Goal: Transaction & Acquisition: Purchase product/service

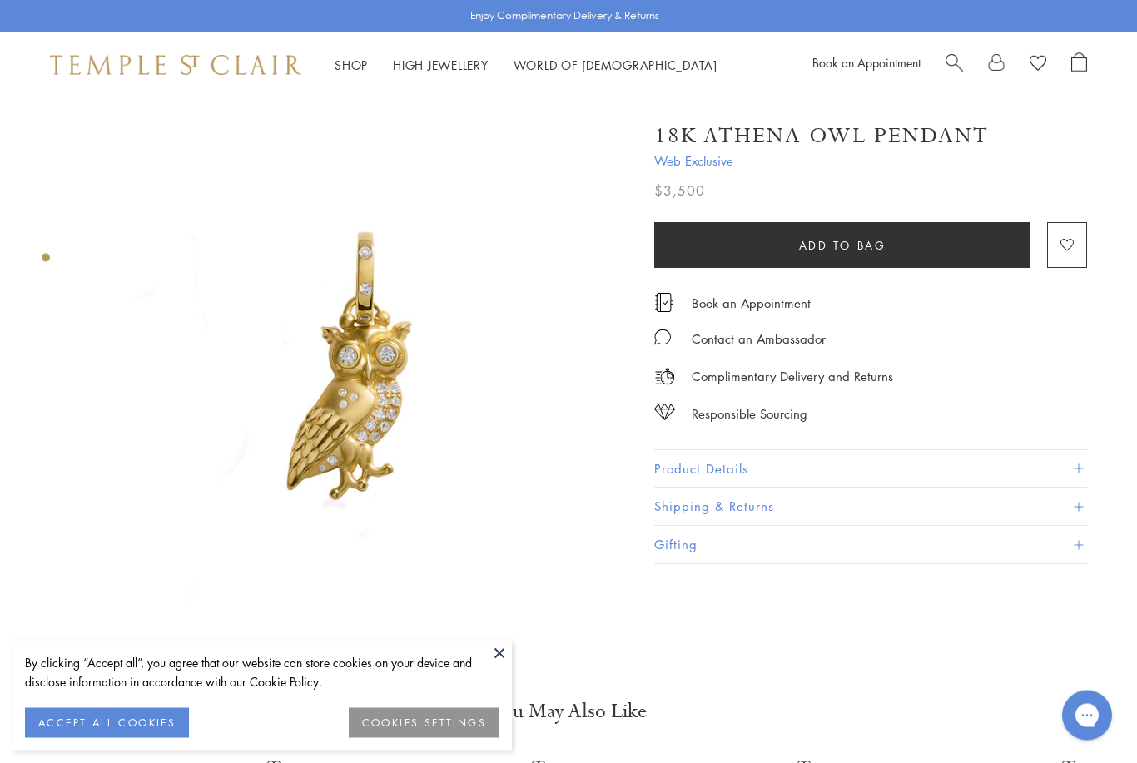
scroll to position [5, 0]
click at [1034, 469] on button "Product Details" at bounding box center [870, 468] width 433 height 37
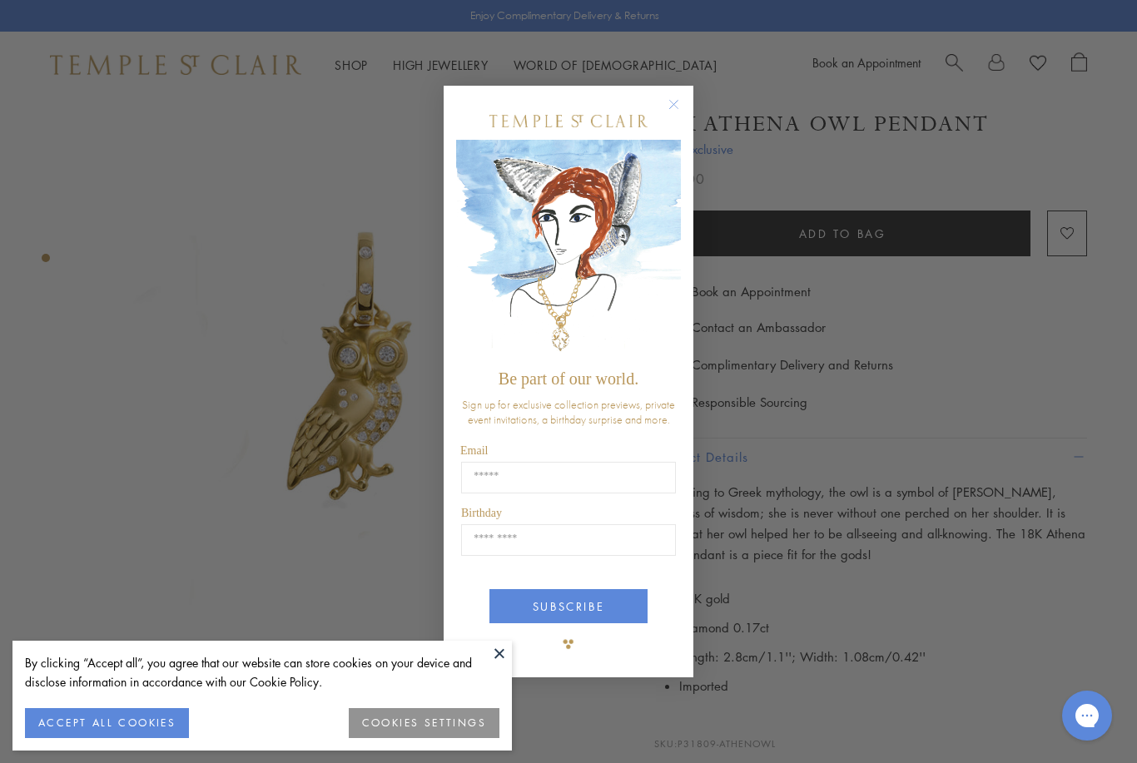
click at [681, 114] on circle "Close dialog" at bounding box center [674, 104] width 20 height 20
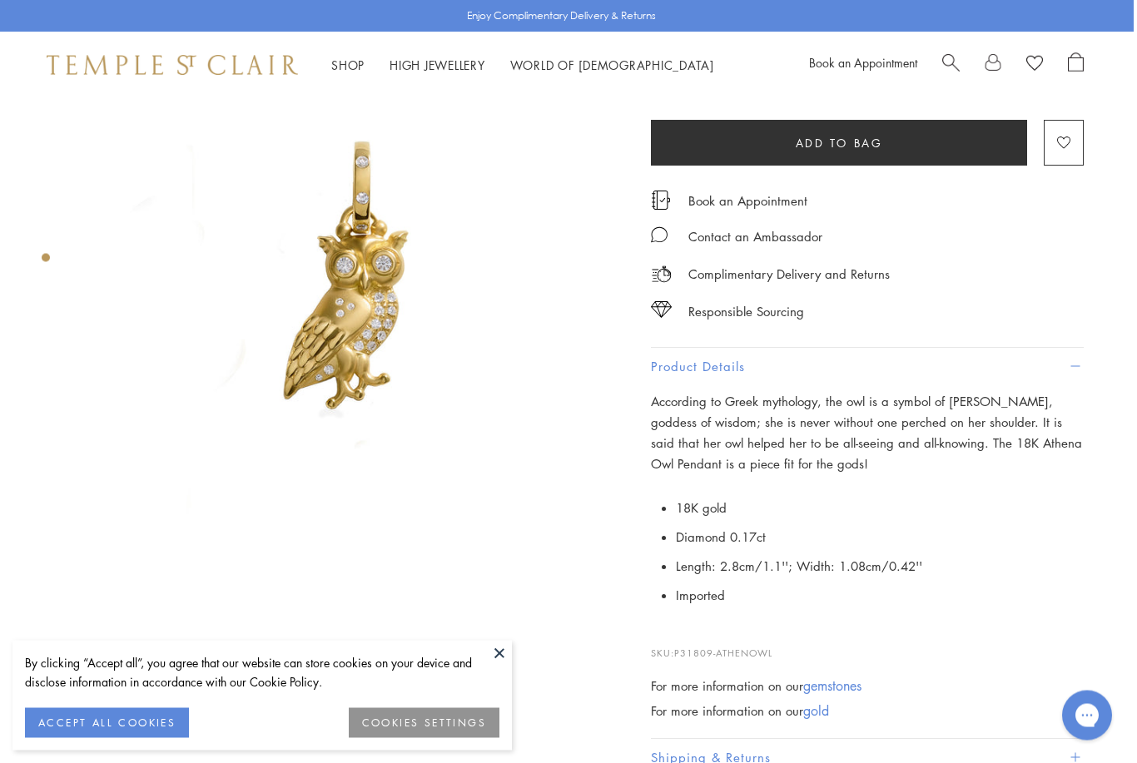
scroll to position [96, 3]
click at [952, 61] on span "Search" at bounding box center [950, 60] width 17 height 17
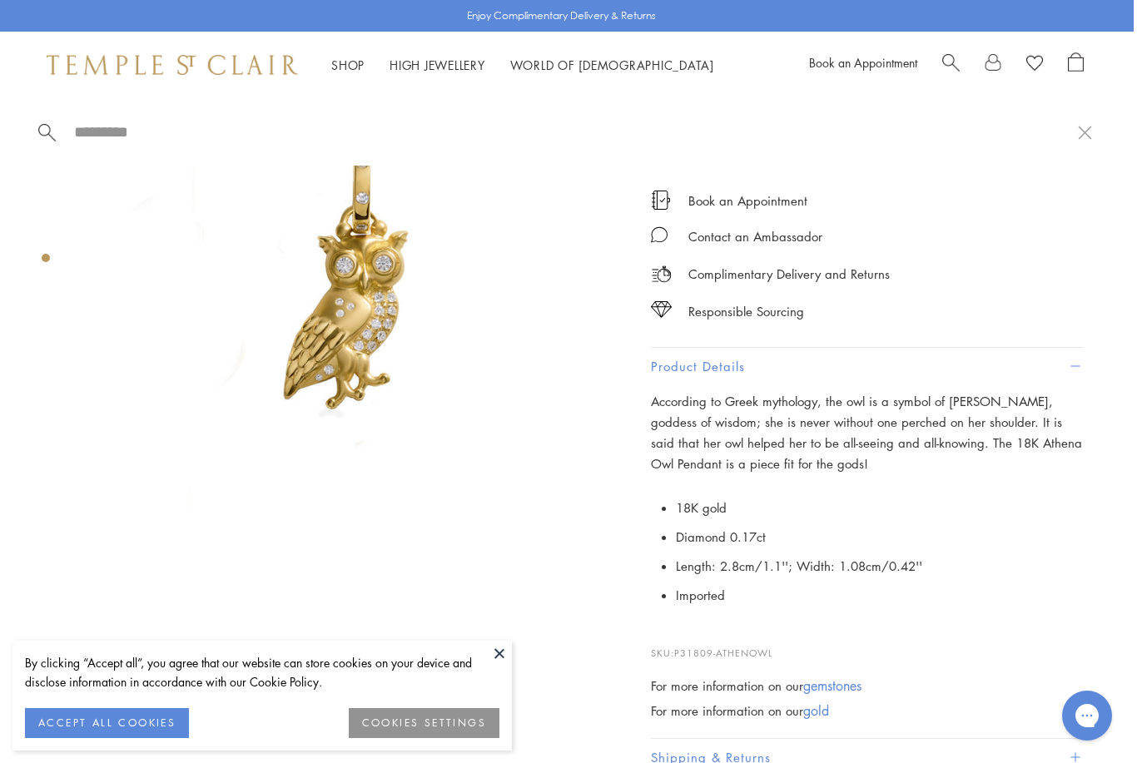
click at [945, 60] on span "Search" at bounding box center [950, 60] width 17 height 17
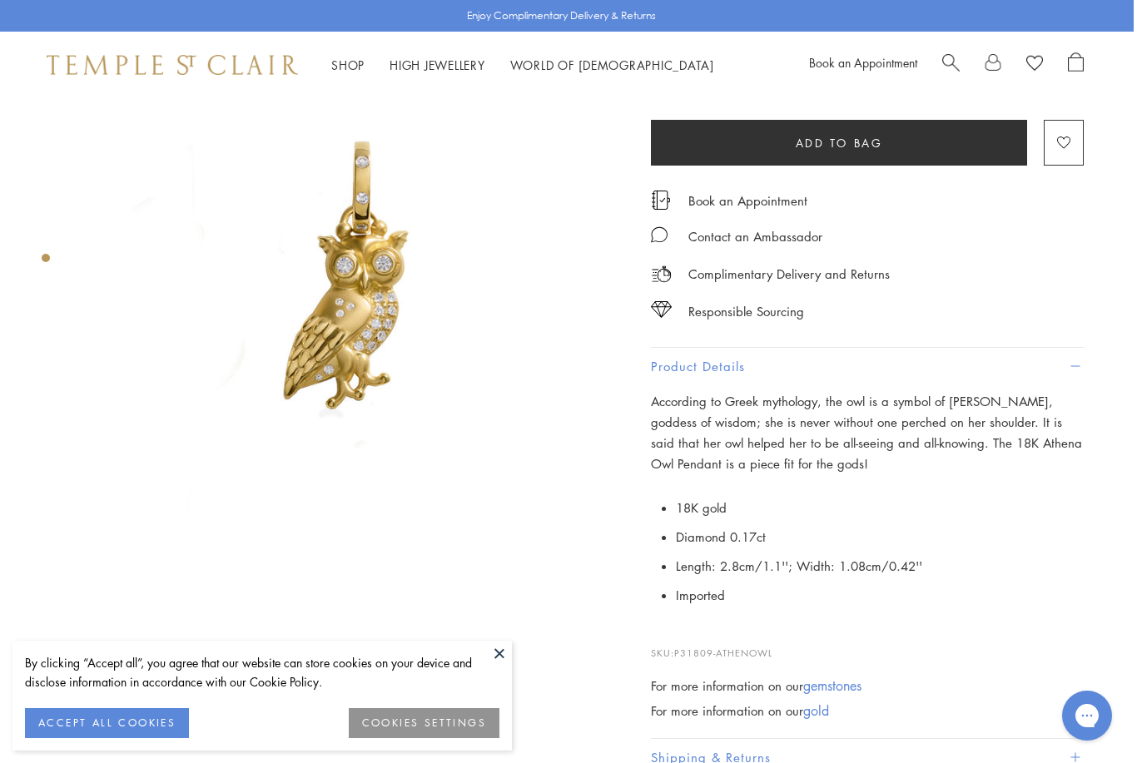
click at [950, 62] on span "Search" at bounding box center [950, 60] width 17 height 17
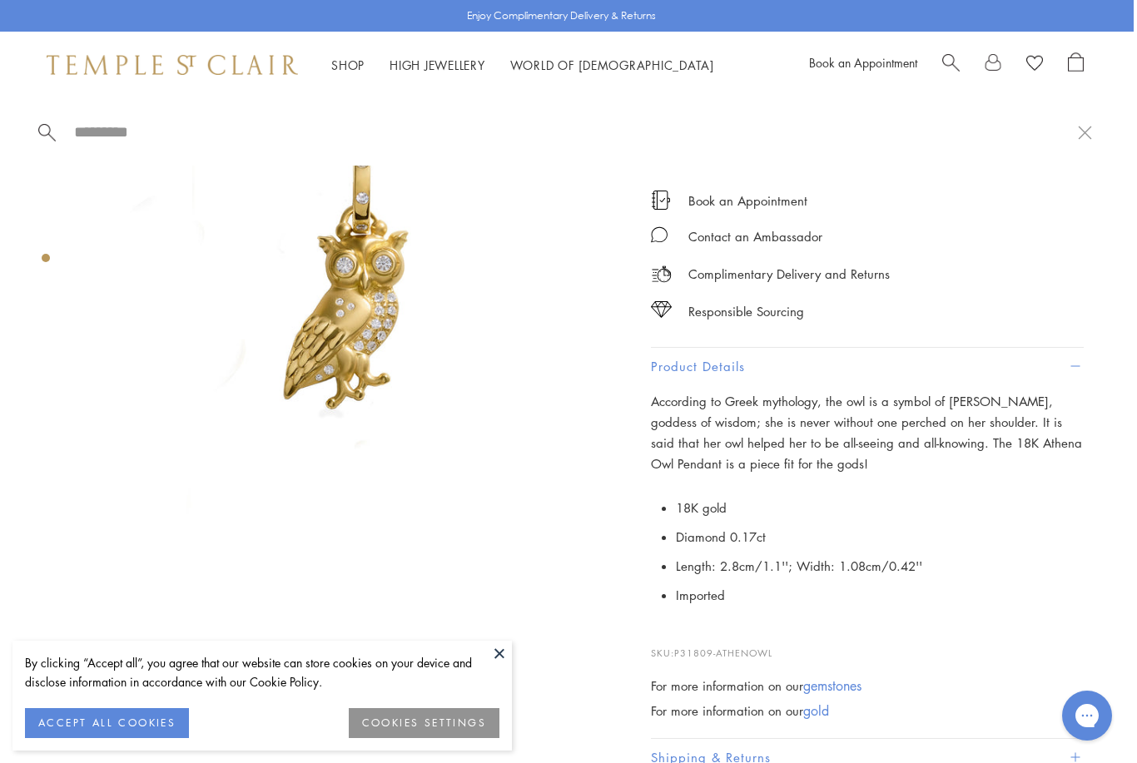
click at [156, 125] on input "search" at bounding box center [574, 131] width 1005 height 19
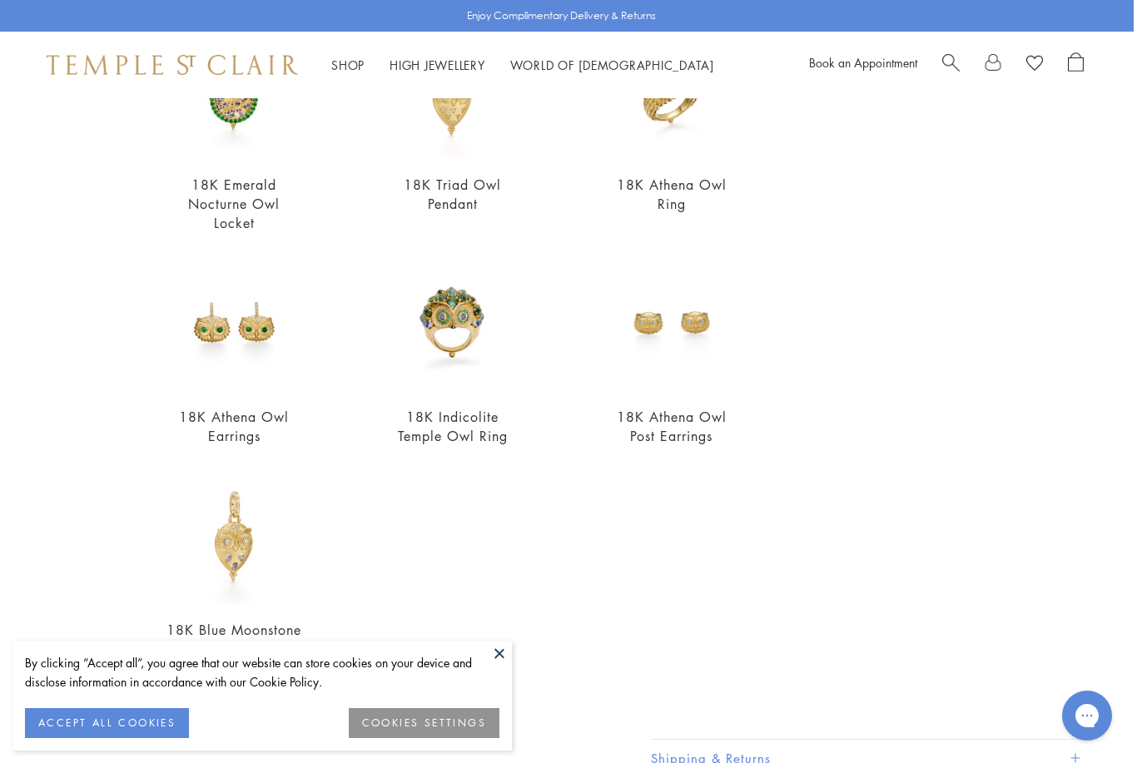
scroll to position [385, 0]
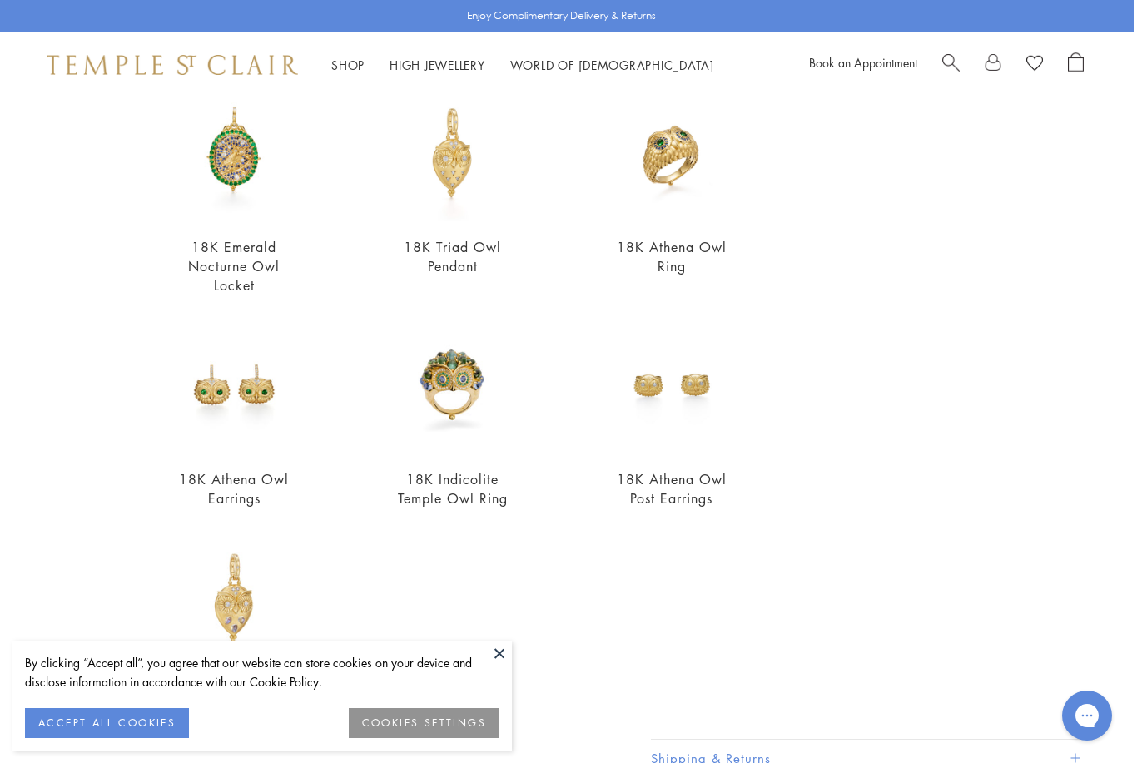
type input "***"
click at [924, 233] on div "Journal View all Temple St. Clair Joins The Louvre" at bounding box center [971, 280] width 241 height 930
click at [499, 653] on button at bounding box center [499, 653] width 25 height 25
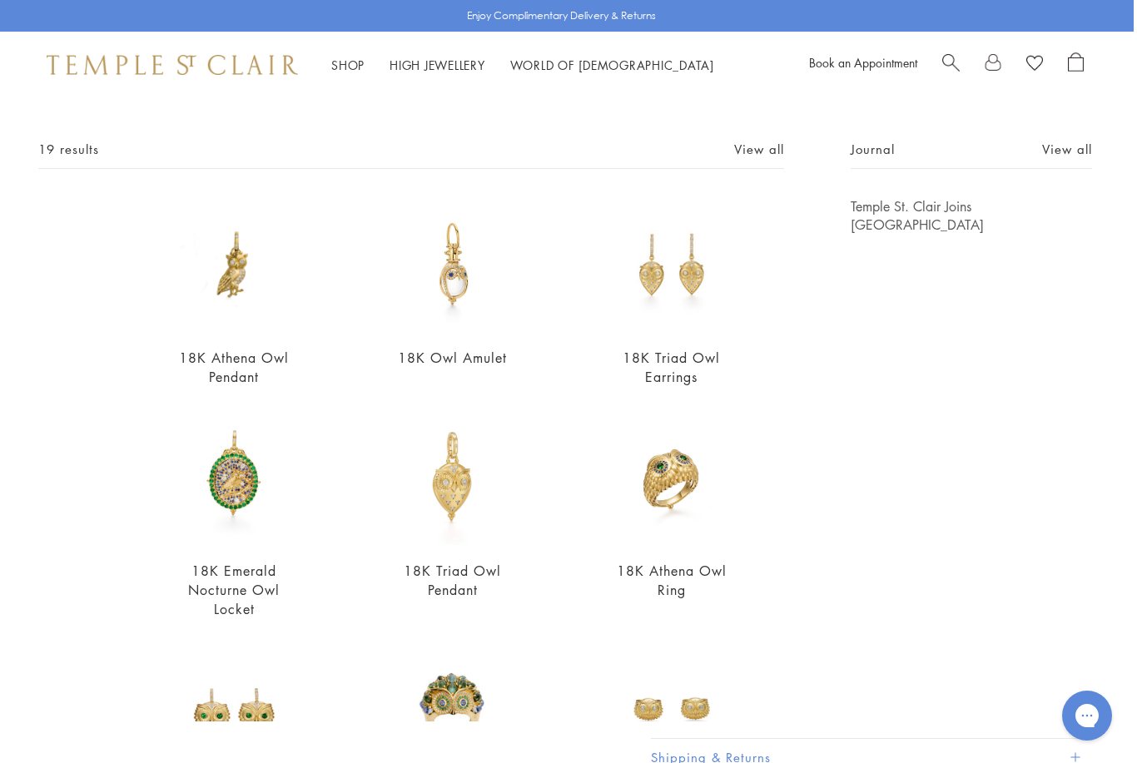
scroll to position [52, 0]
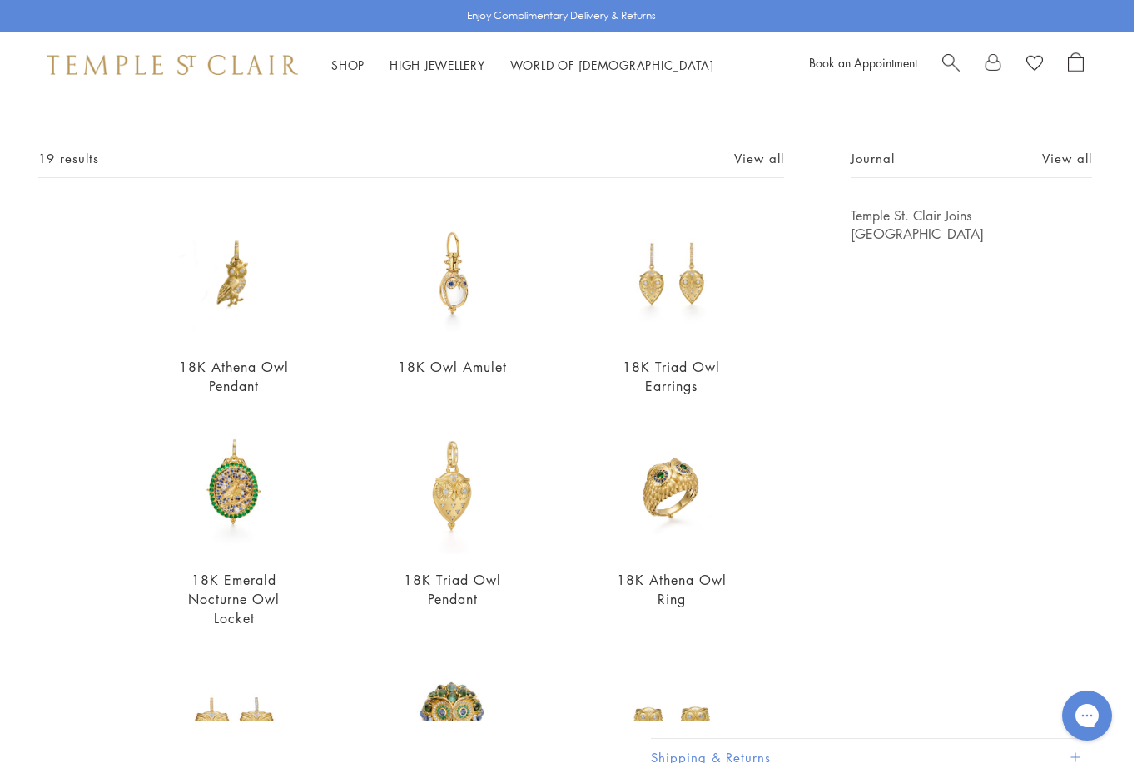
click at [771, 167] on link "View all" at bounding box center [759, 158] width 50 height 18
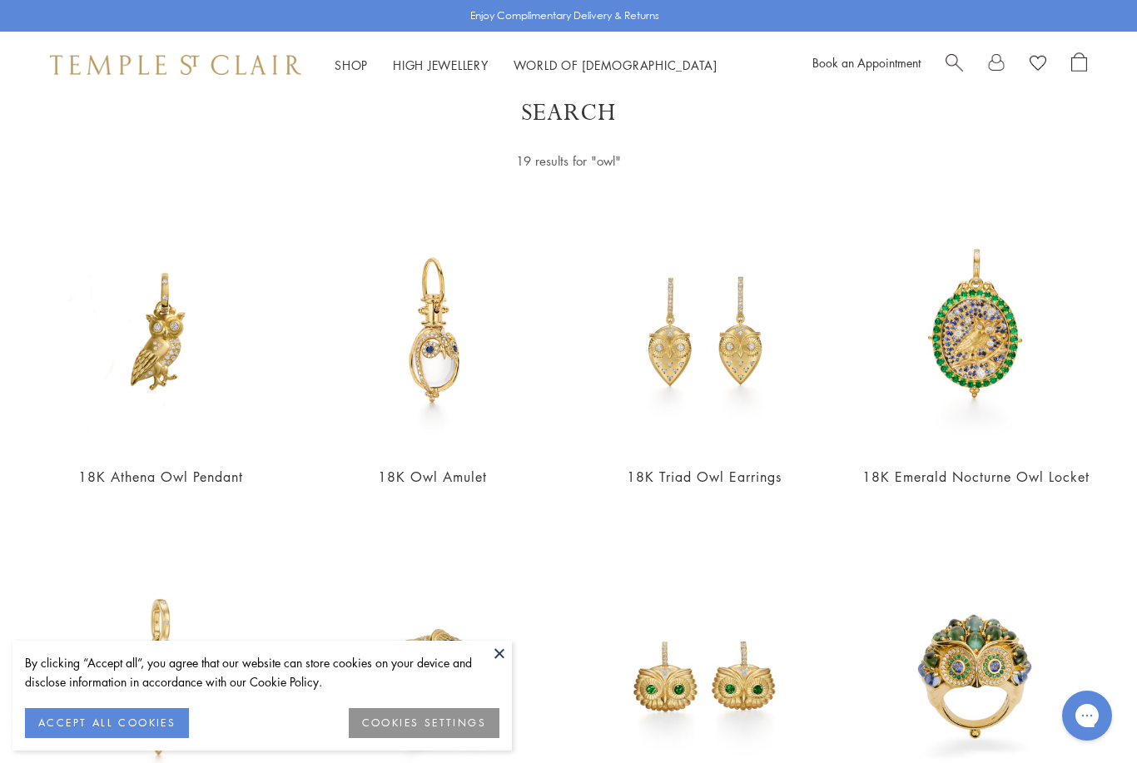
scroll to position [42, 0]
click at [769, 445] on img at bounding box center [704, 330] width 239 height 239
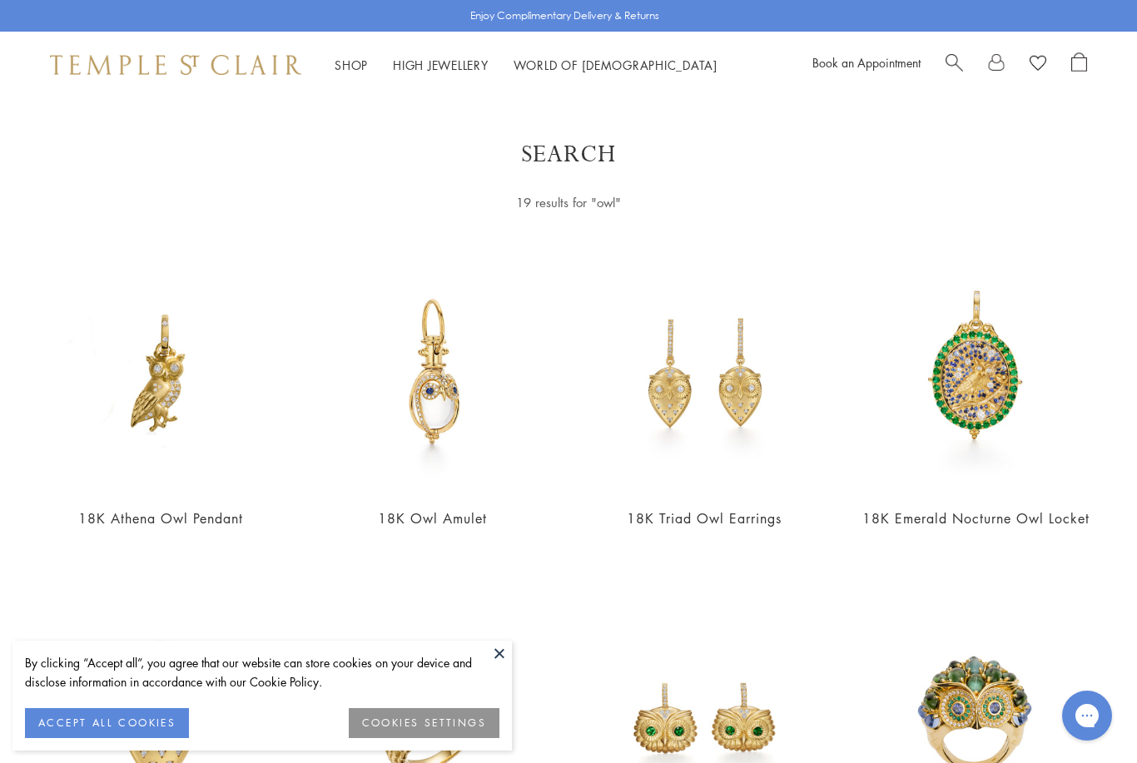
click at [221, 461] on img at bounding box center [161, 373] width 239 height 239
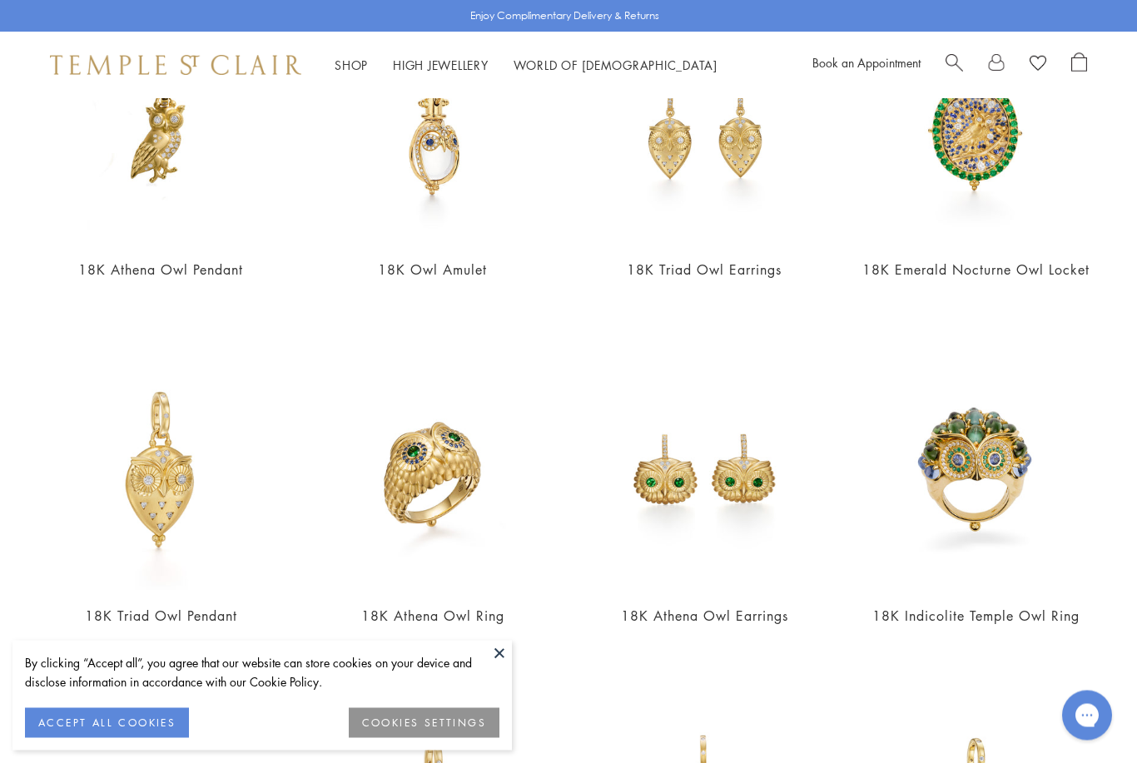
scroll to position [273, 0]
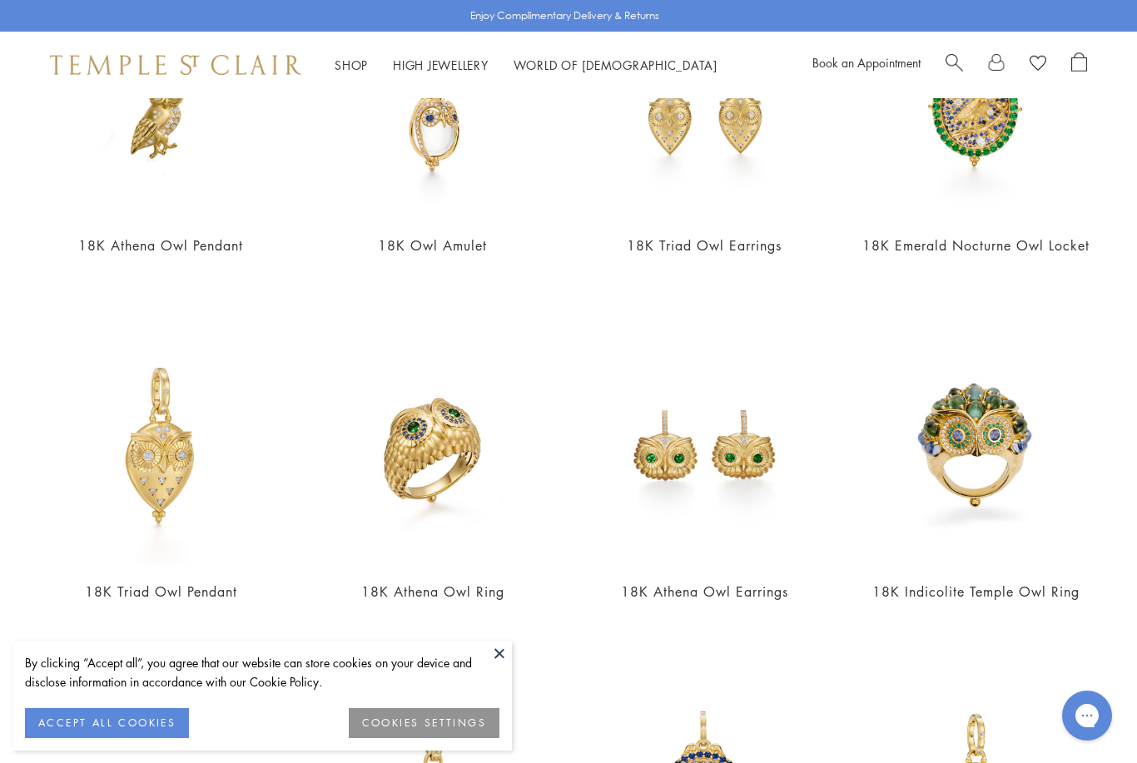
click at [749, 494] on img at bounding box center [704, 447] width 239 height 239
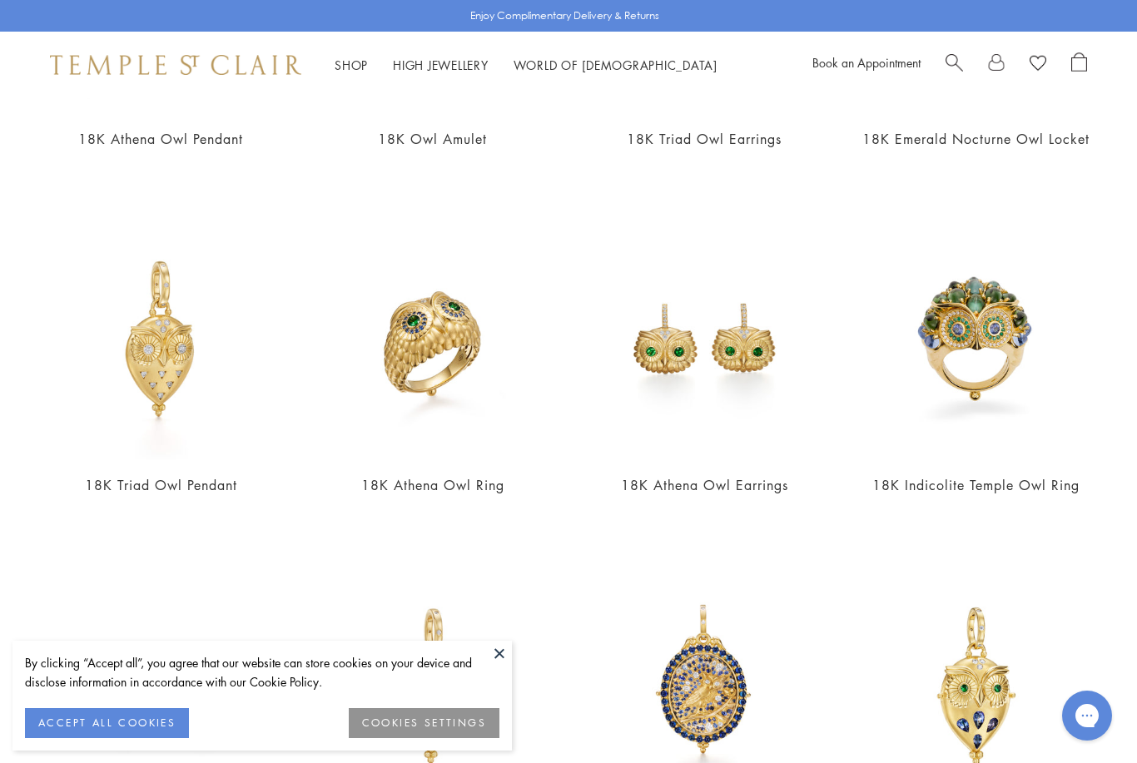
scroll to position [380, 0]
click at [213, 405] on img at bounding box center [161, 340] width 239 height 239
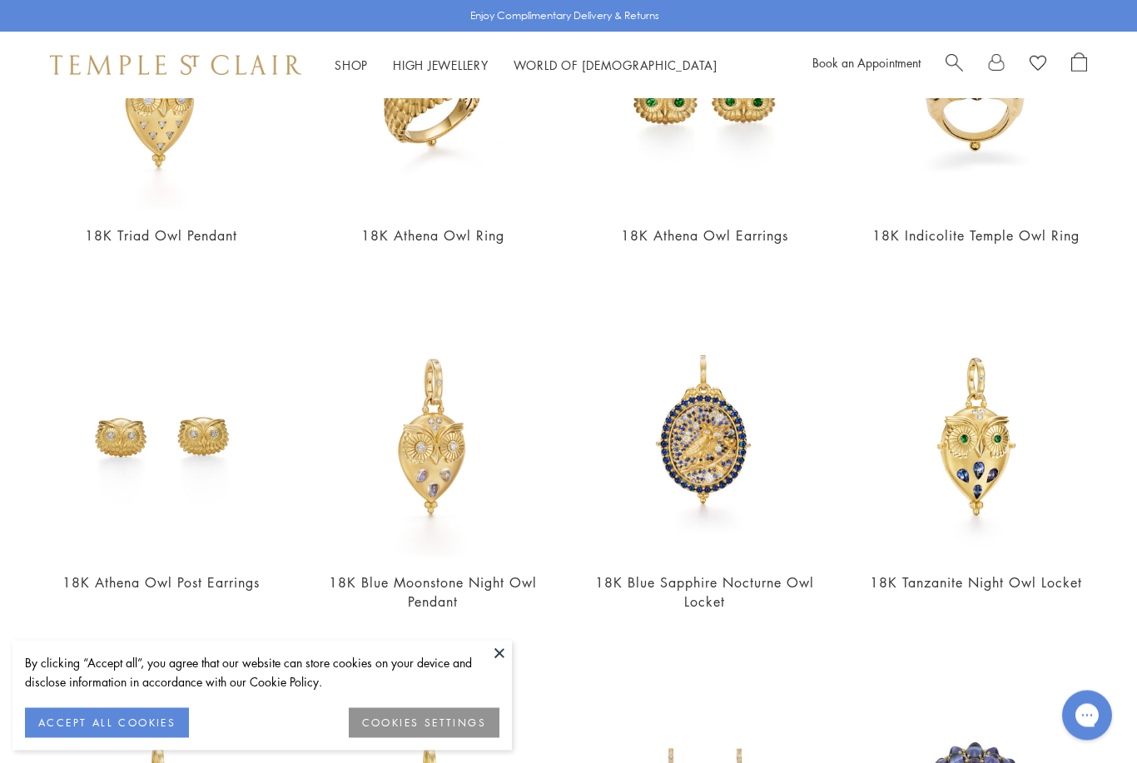
scroll to position [629, 0]
click at [496, 494] on img at bounding box center [433, 438] width 239 height 239
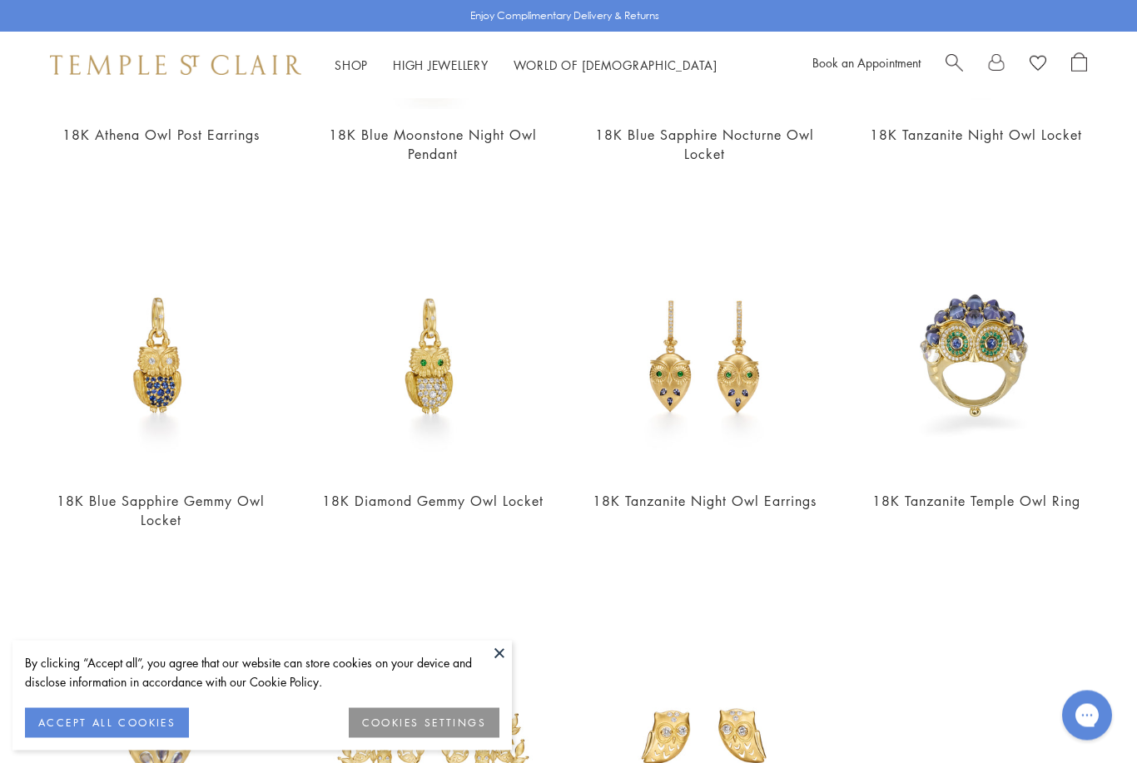
scroll to position [1077, 0]
click at [779, 441] on img at bounding box center [704, 355] width 239 height 239
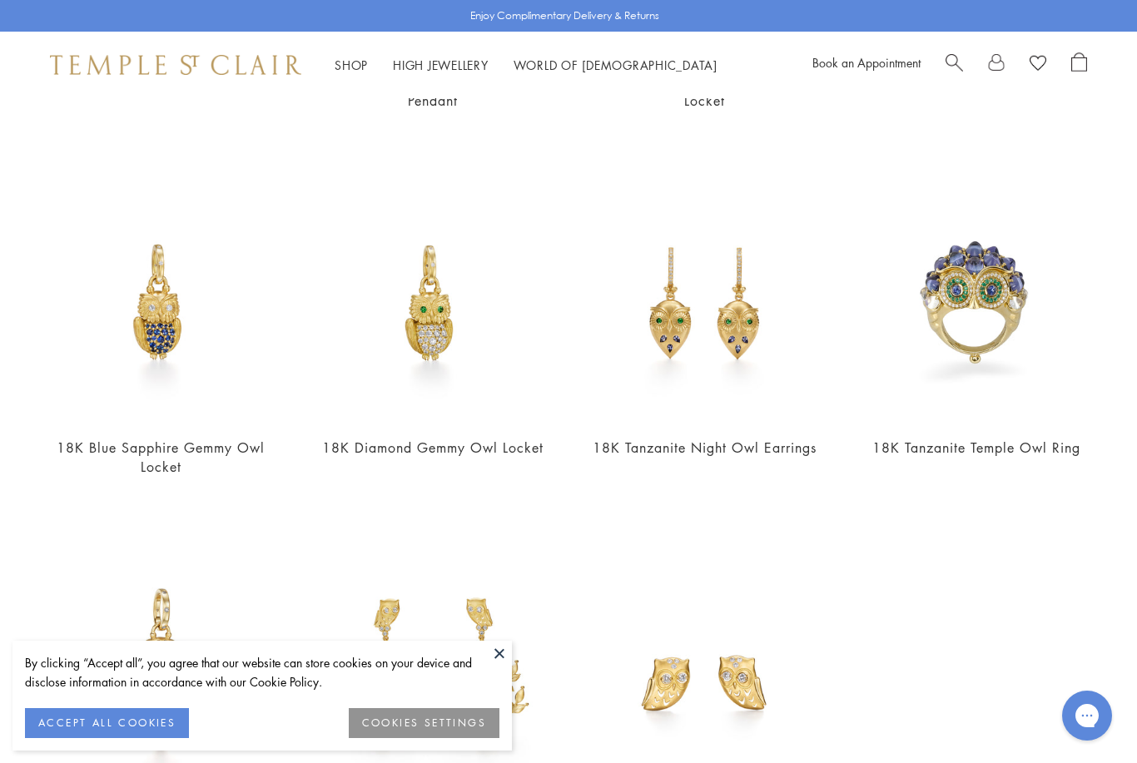
click at [451, 375] on img at bounding box center [433, 302] width 239 height 239
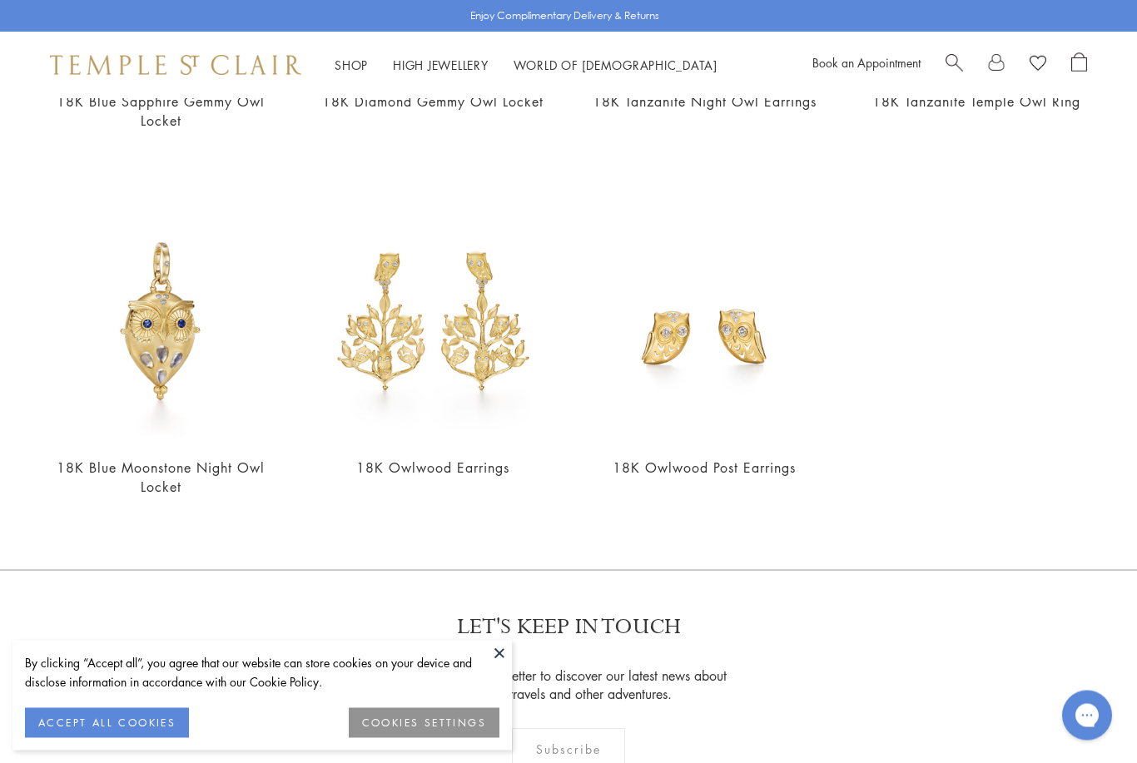
scroll to position [1476, 0]
click at [761, 404] on img at bounding box center [704, 322] width 239 height 239
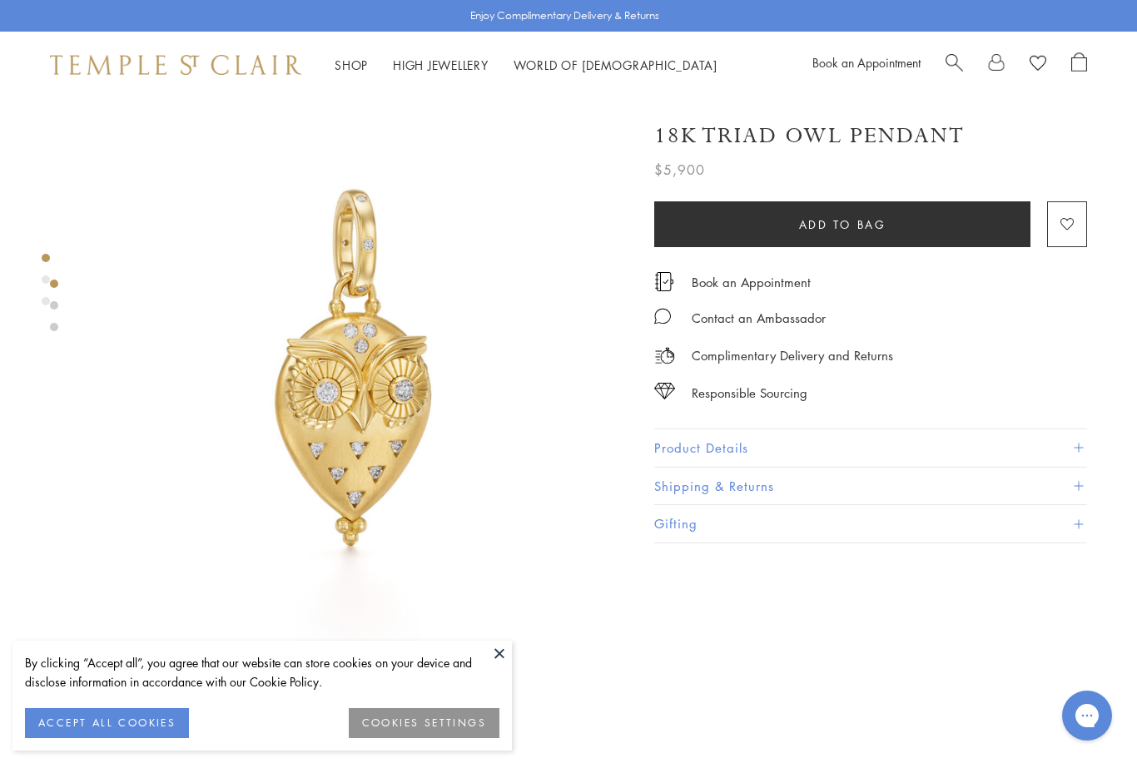
click at [771, 446] on button "Product Details" at bounding box center [870, 447] width 433 height 37
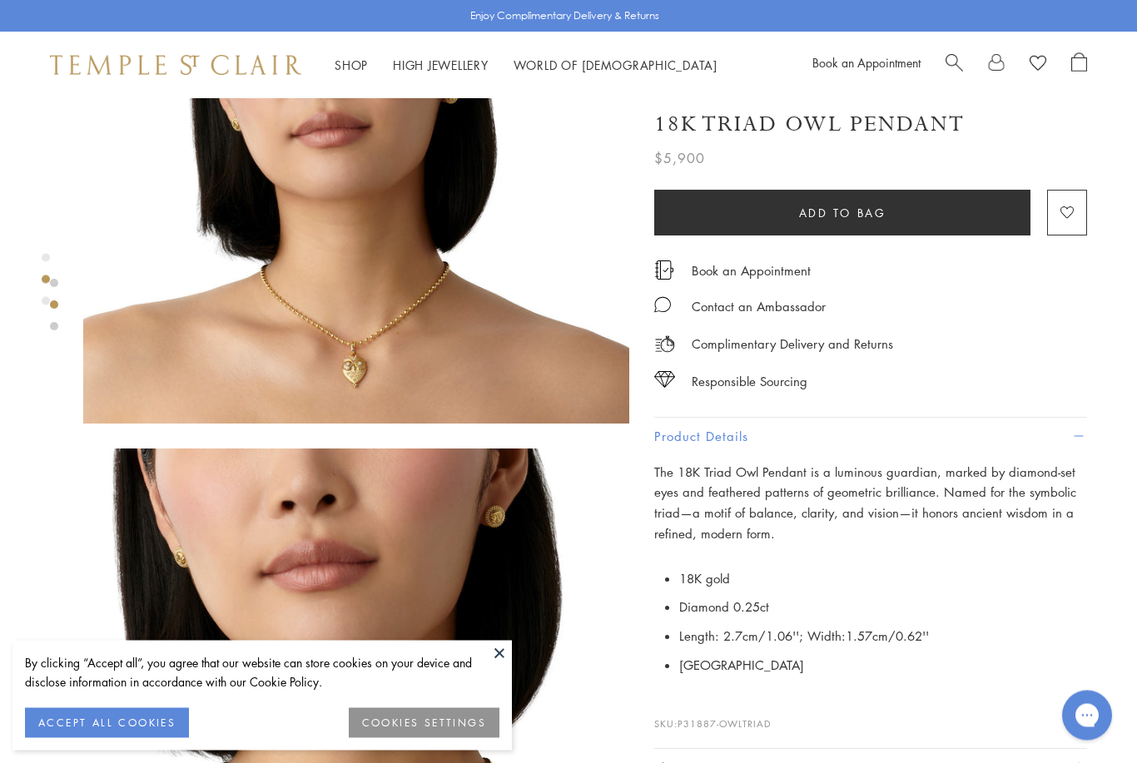
scroll to position [792, 0]
click at [158, 738] on button "ACCEPT ALL COOKIES" at bounding box center [107, 723] width 164 height 30
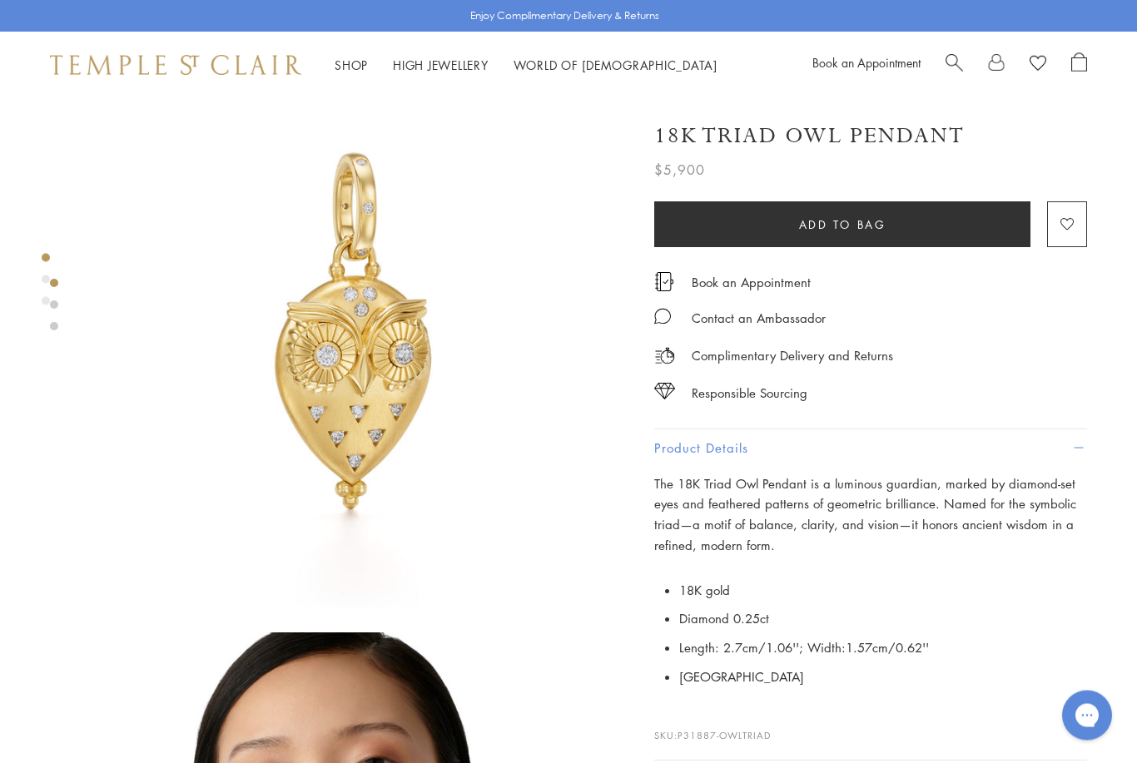
scroll to position [0, 0]
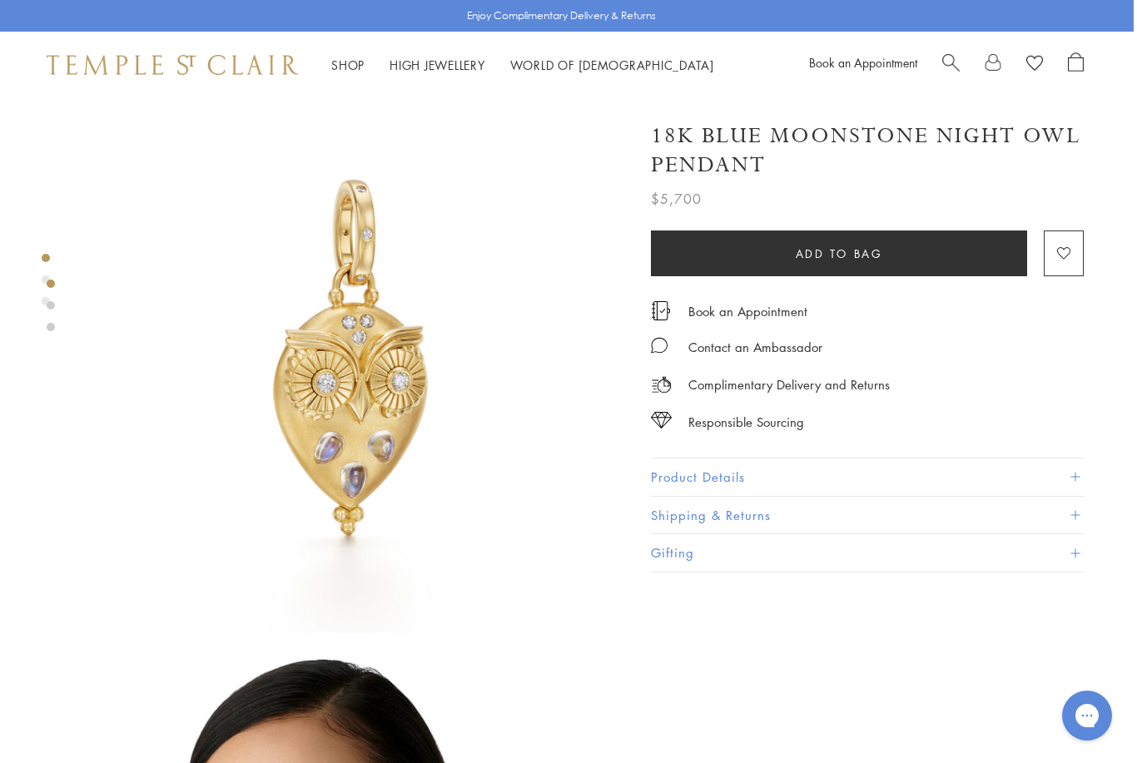
scroll to position [10, 3]
click at [926, 475] on button "Product Details" at bounding box center [867, 477] width 433 height 37
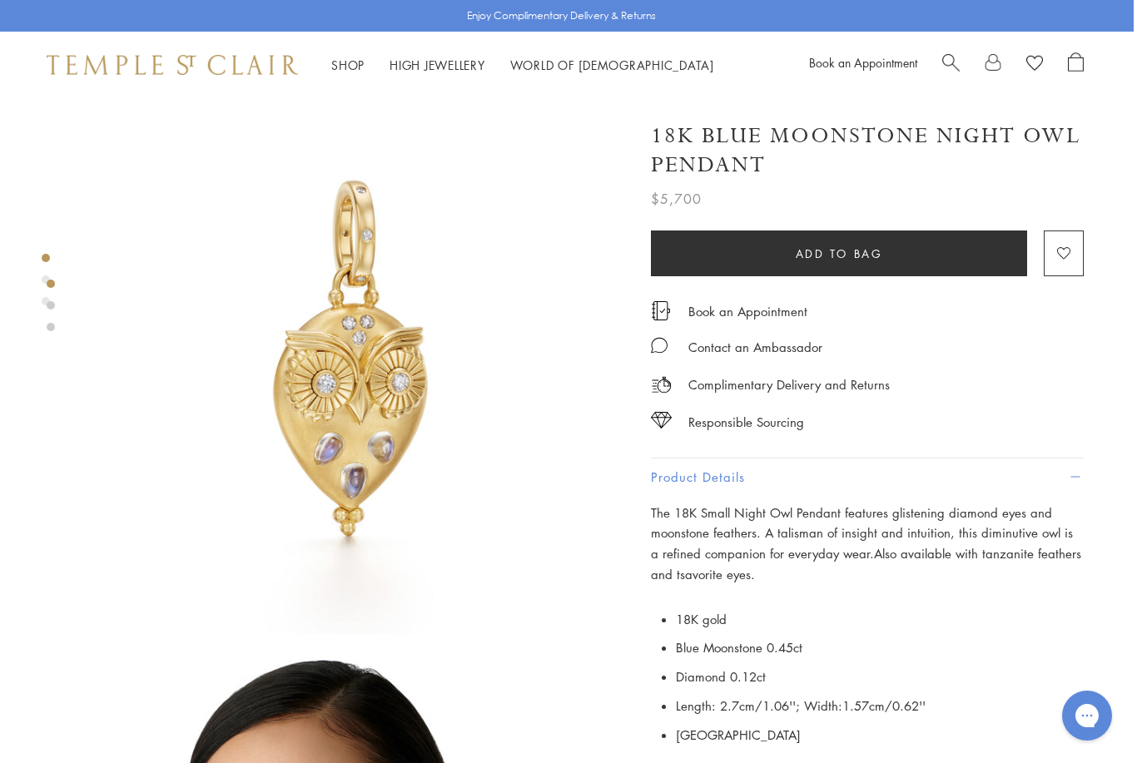
click at [1082, 479] on button "Product Details" at bounding box center [867, 477] width 433 height 37
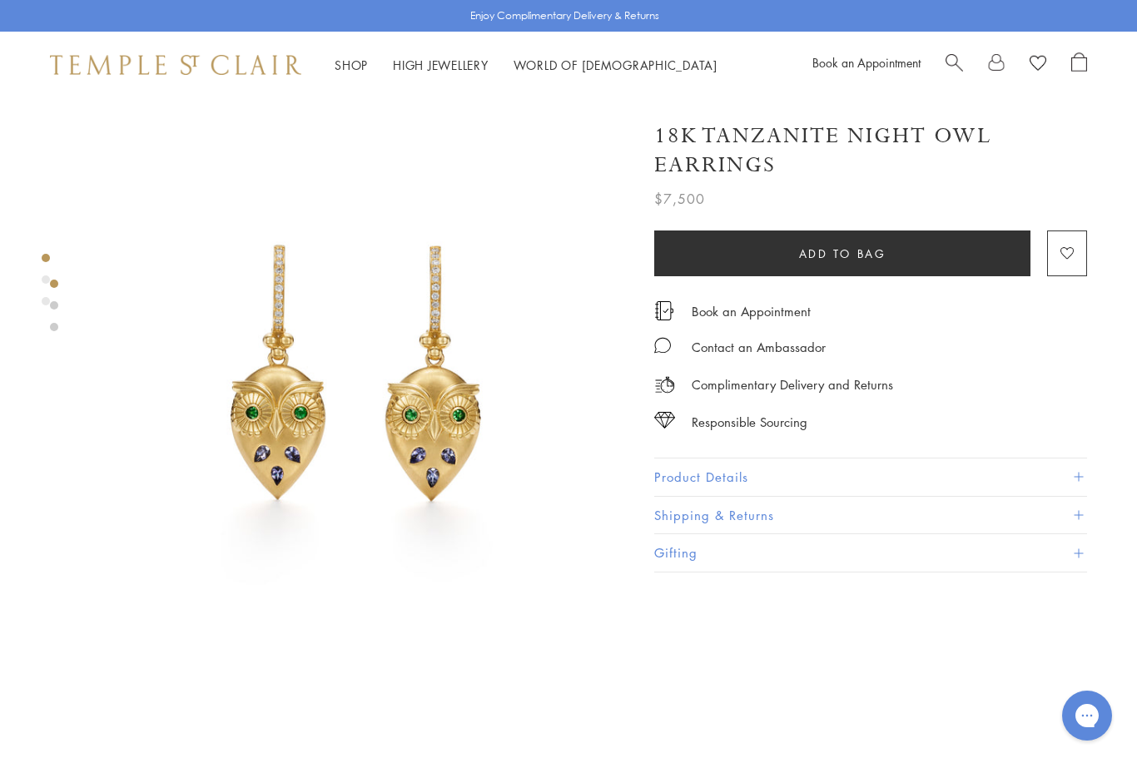
click at [825, 481] on button "Product Details" at bounding box center [870, 477] width 433 height 37
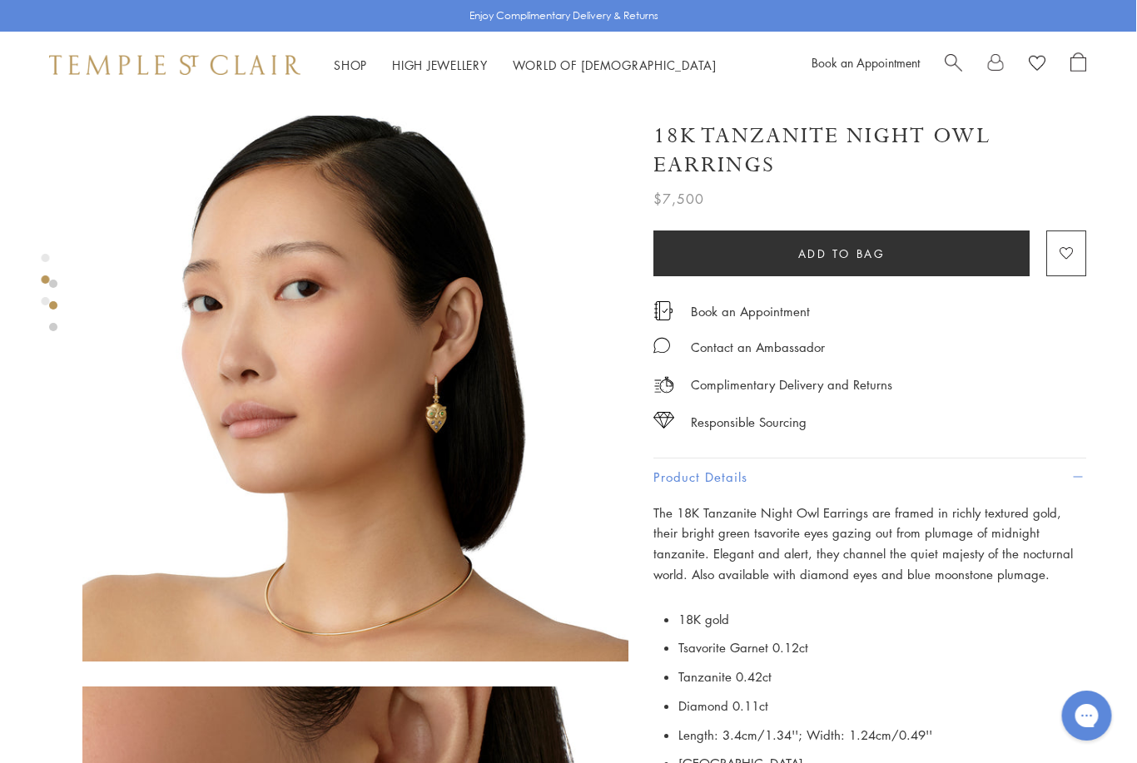
scroll to position [551, 0]
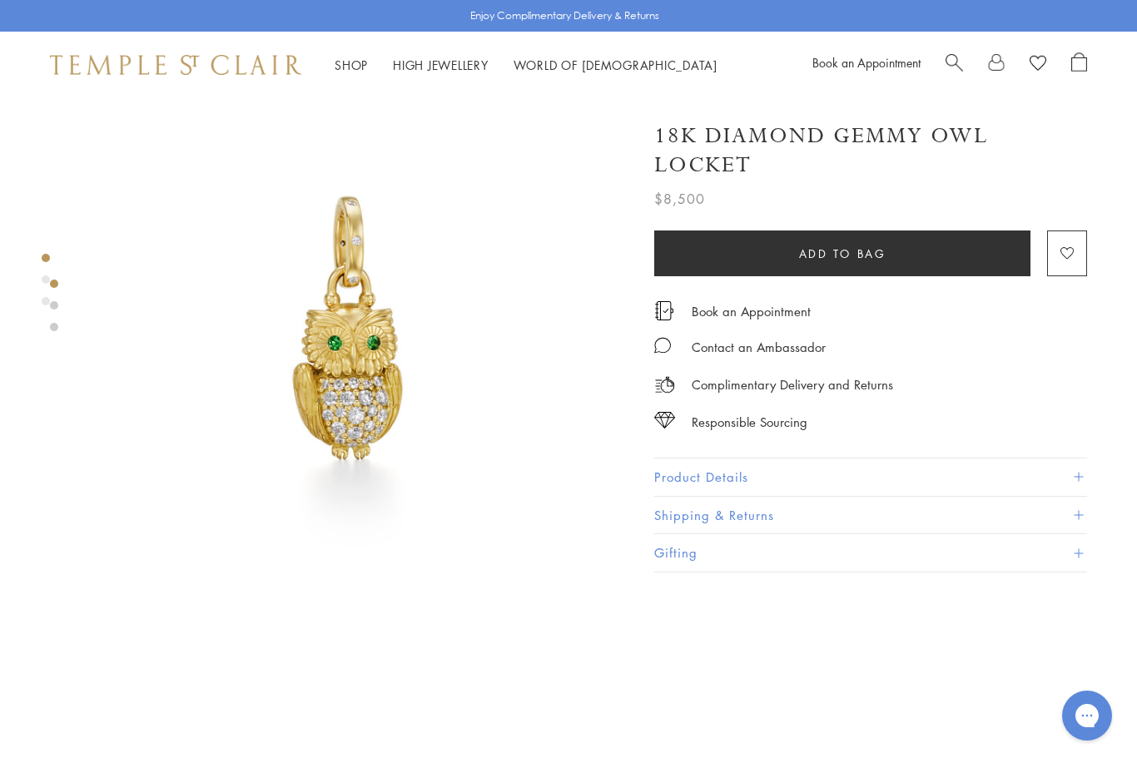
scroll to position [36, 0]
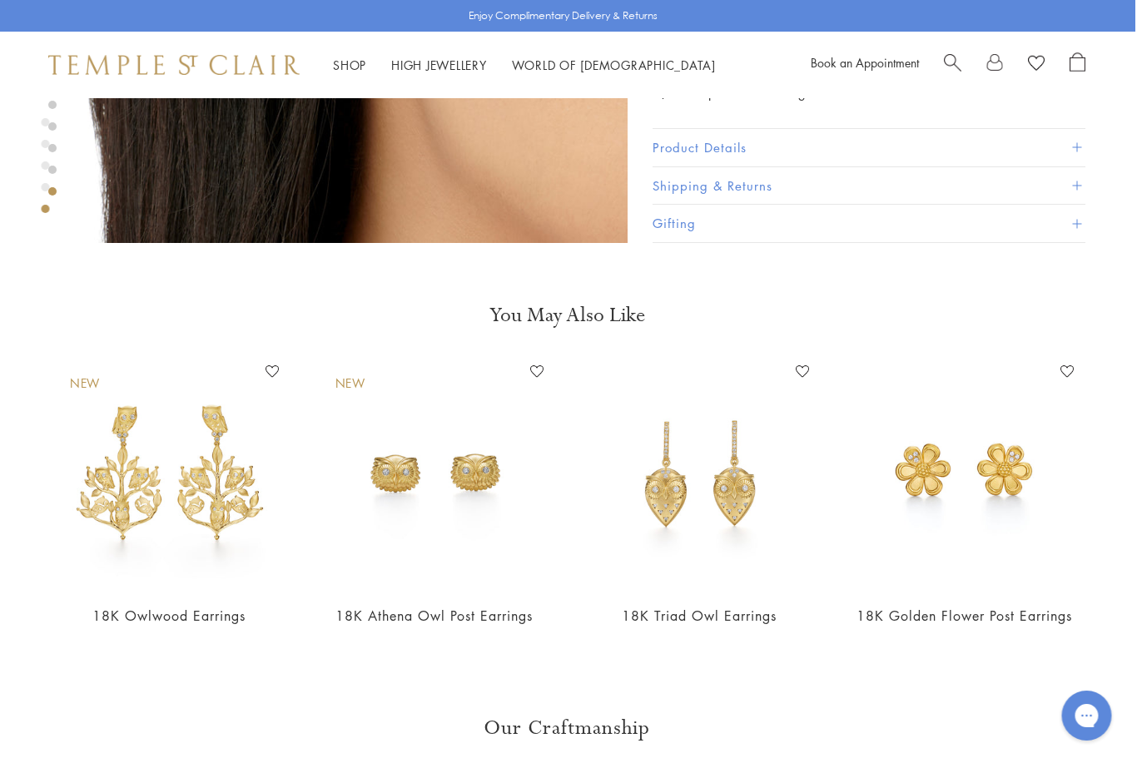
scroll to position [2685, 2]
click at [481, 523] on img at bounding box center [435, 474] width 232 height 232
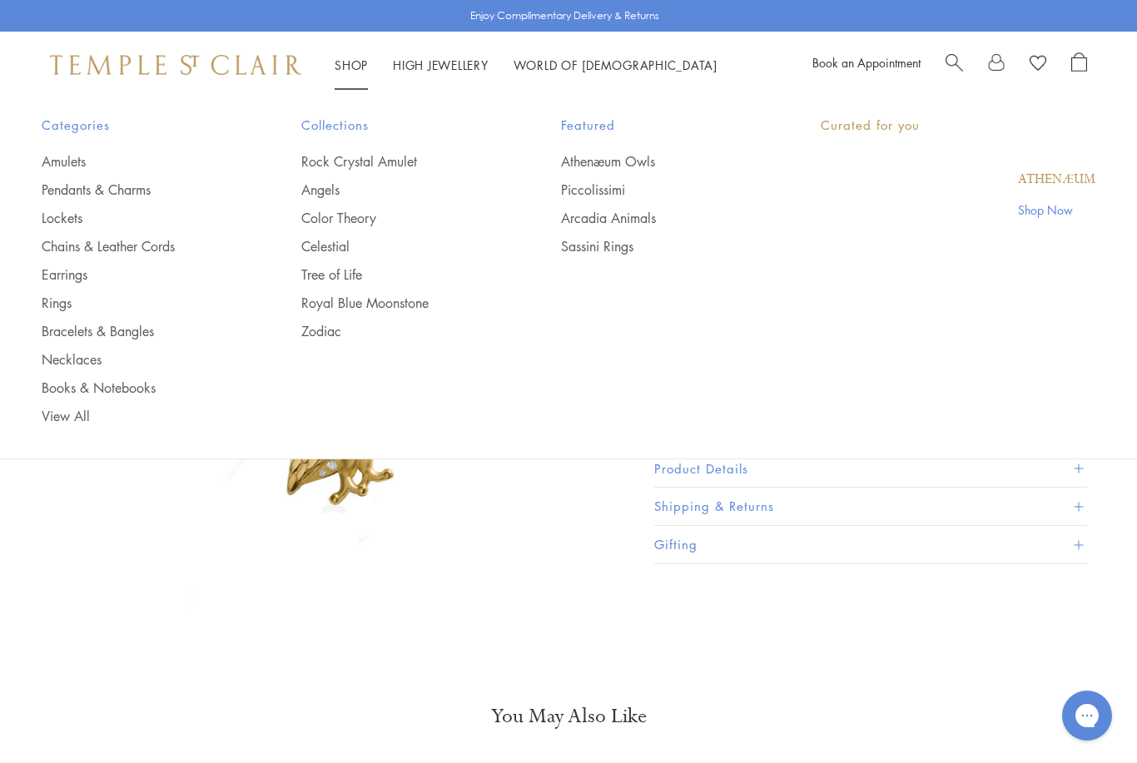
click at [355, 63] on link "Shop Shop" at bounding box center [351, 65] width 33 height 17
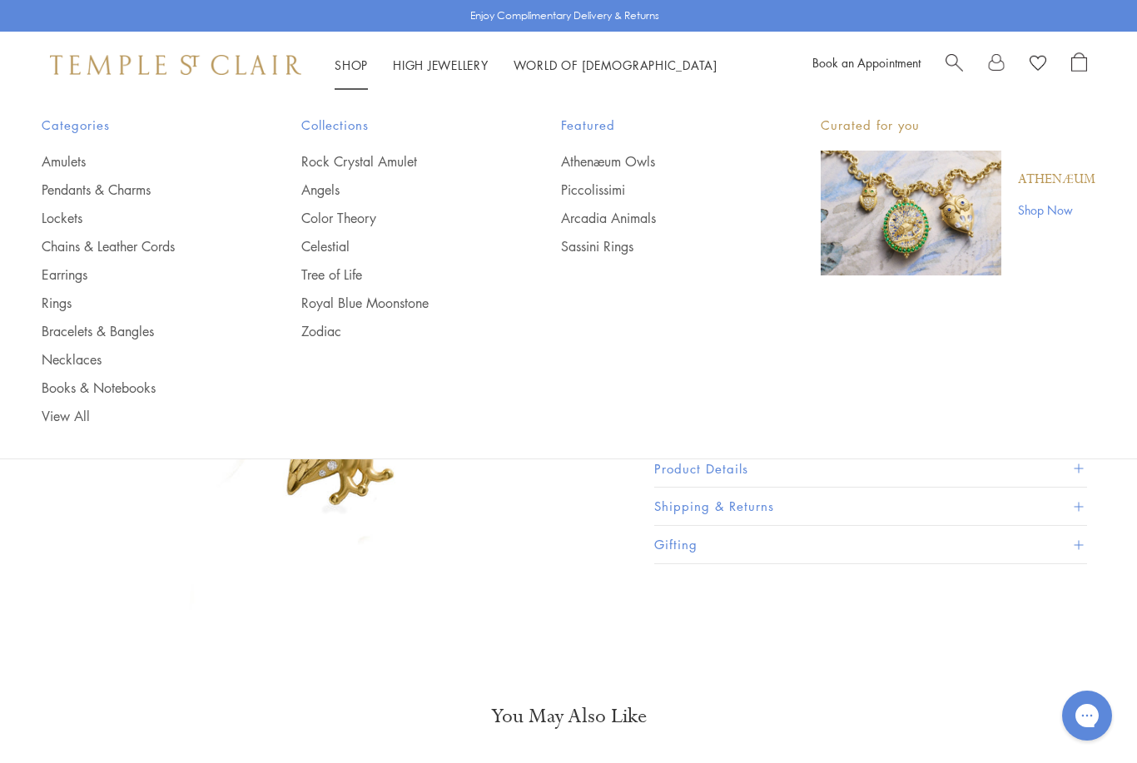
click at [160, 251] on link "Chains & Leather Cords" at bounding box center [138, 246] width 193 height 18
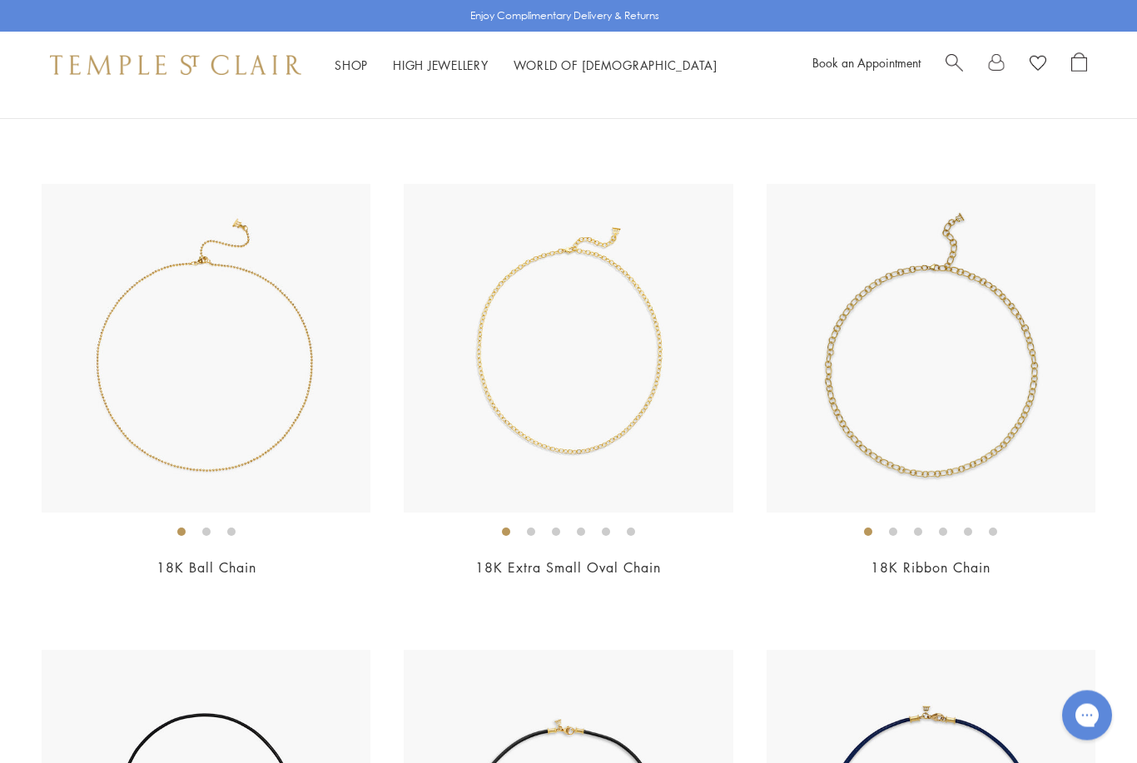
scroll to position [1987, 0]
click at [296, 469] on img at bounding box center [206, 348] width 329 height 329
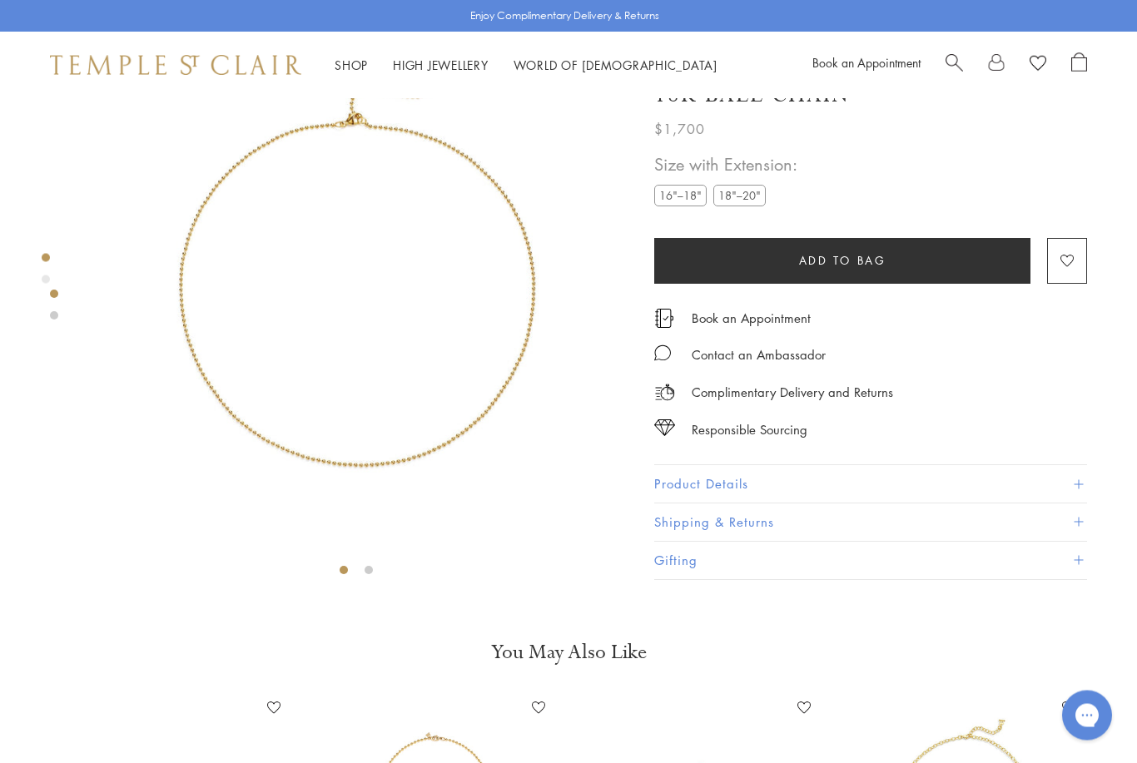
scroll to position [98, 0]
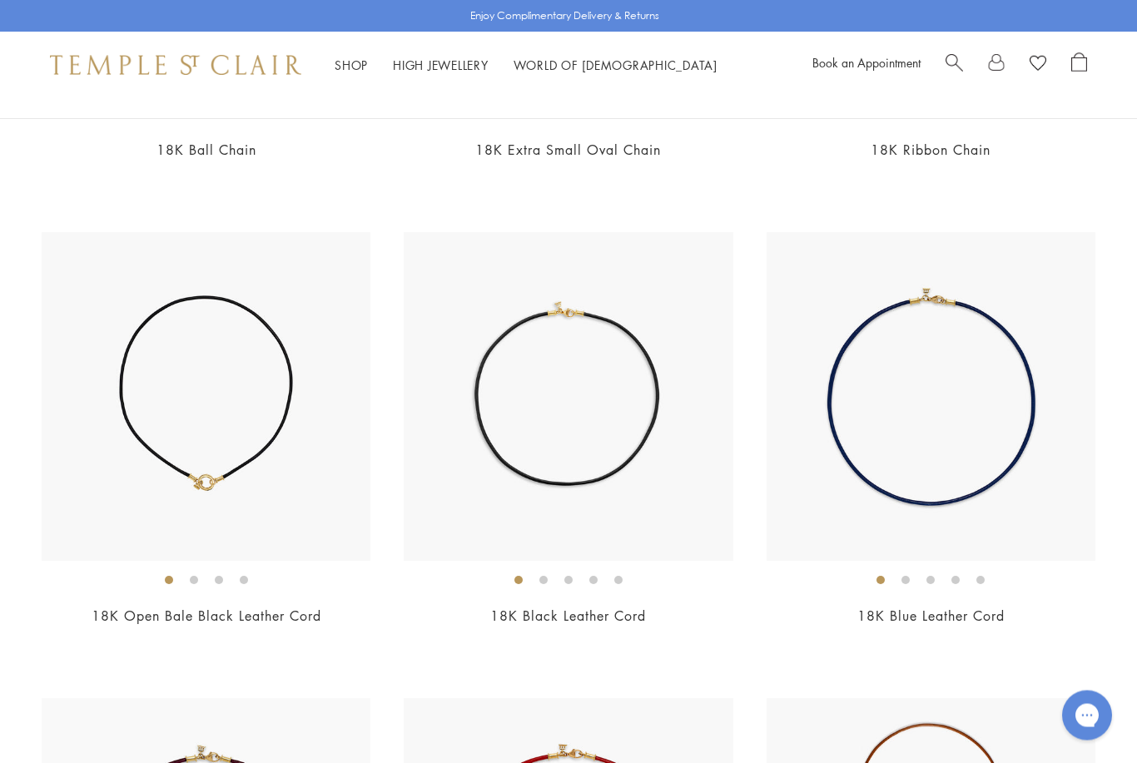
scroll to position [2406, 0]
click at [286, 494] on img at bounding box center [206, 395] width 329 height 329
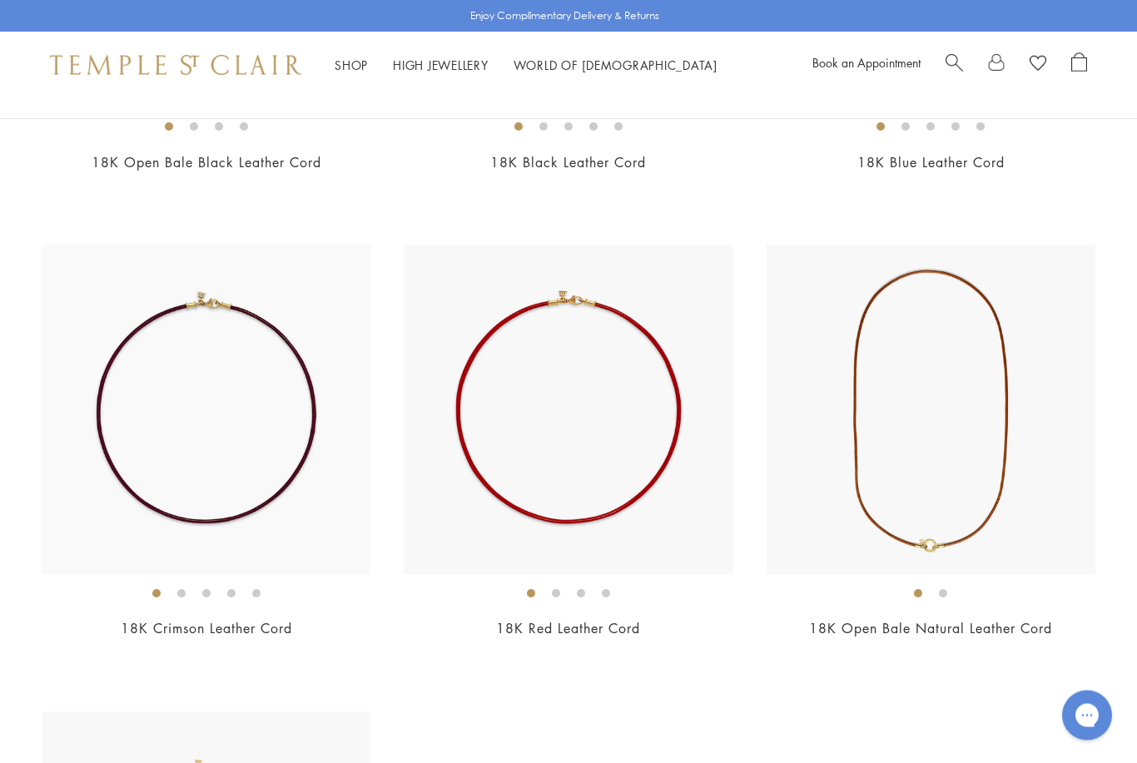
scroll to position [2858, 0]
click at [293, 483] on img at bounding box center [206, 409] width 329 height 329
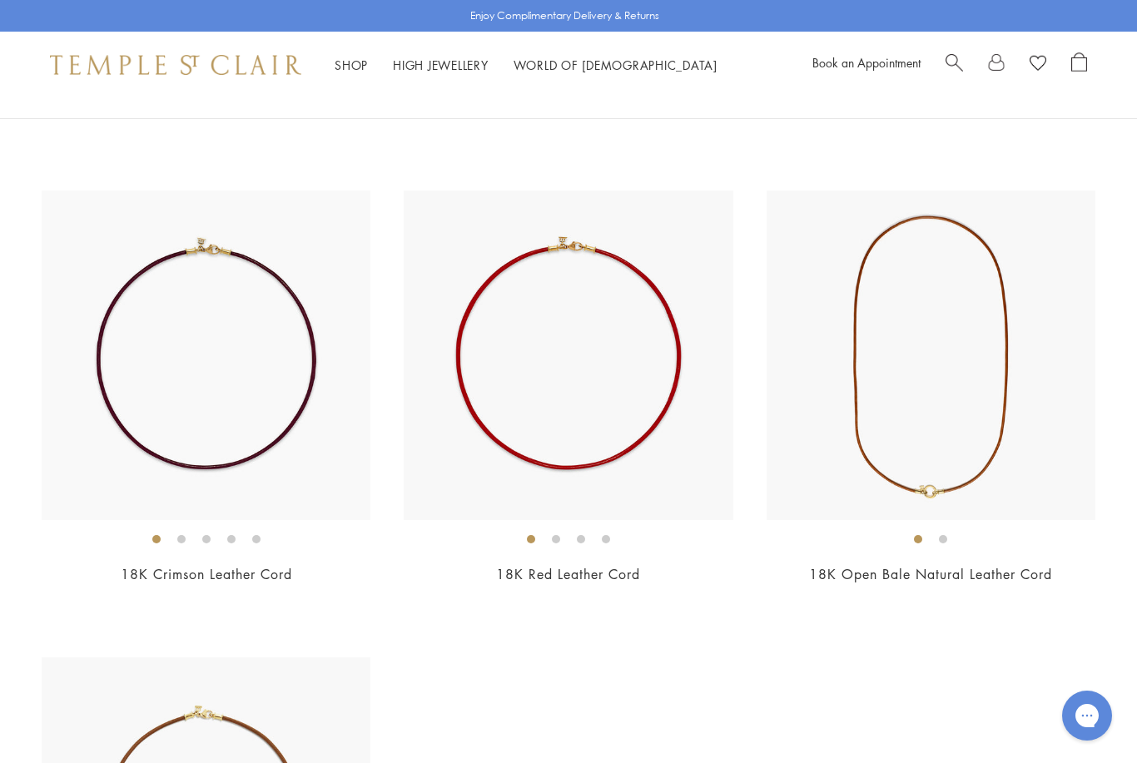
click at [1032, 460] on img at bounding box center [931, 355] width 329 height 329
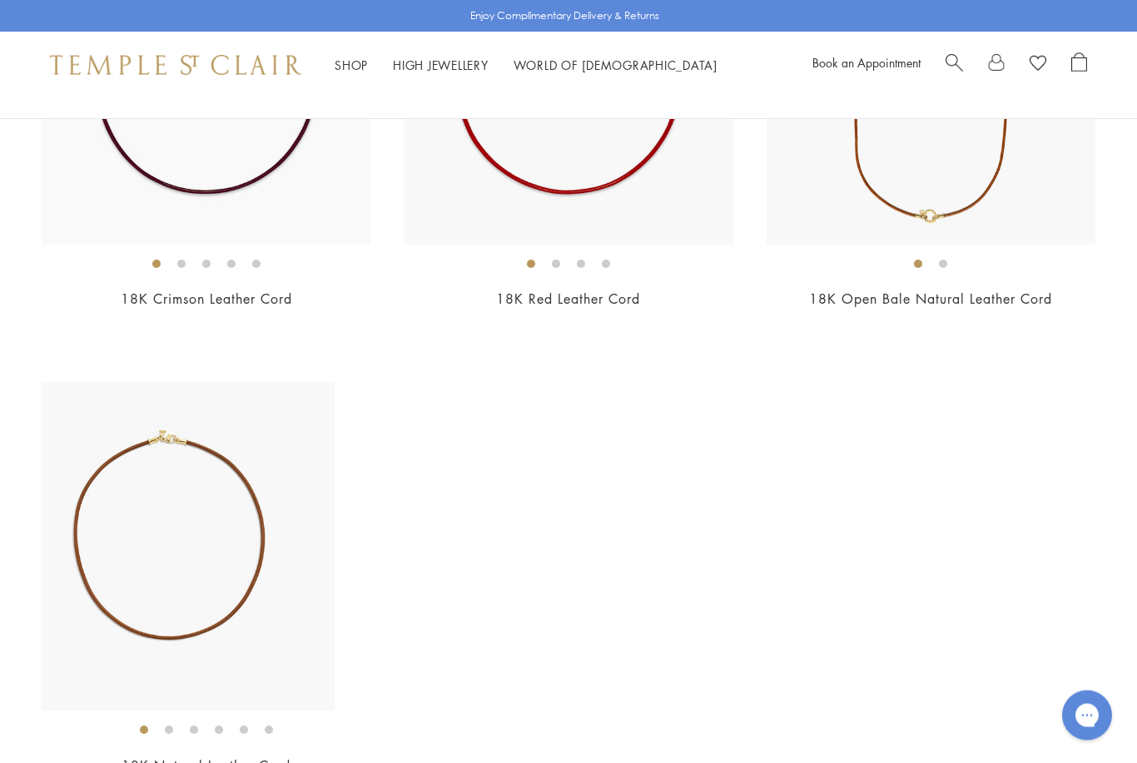
scroll to position [3188, 0]
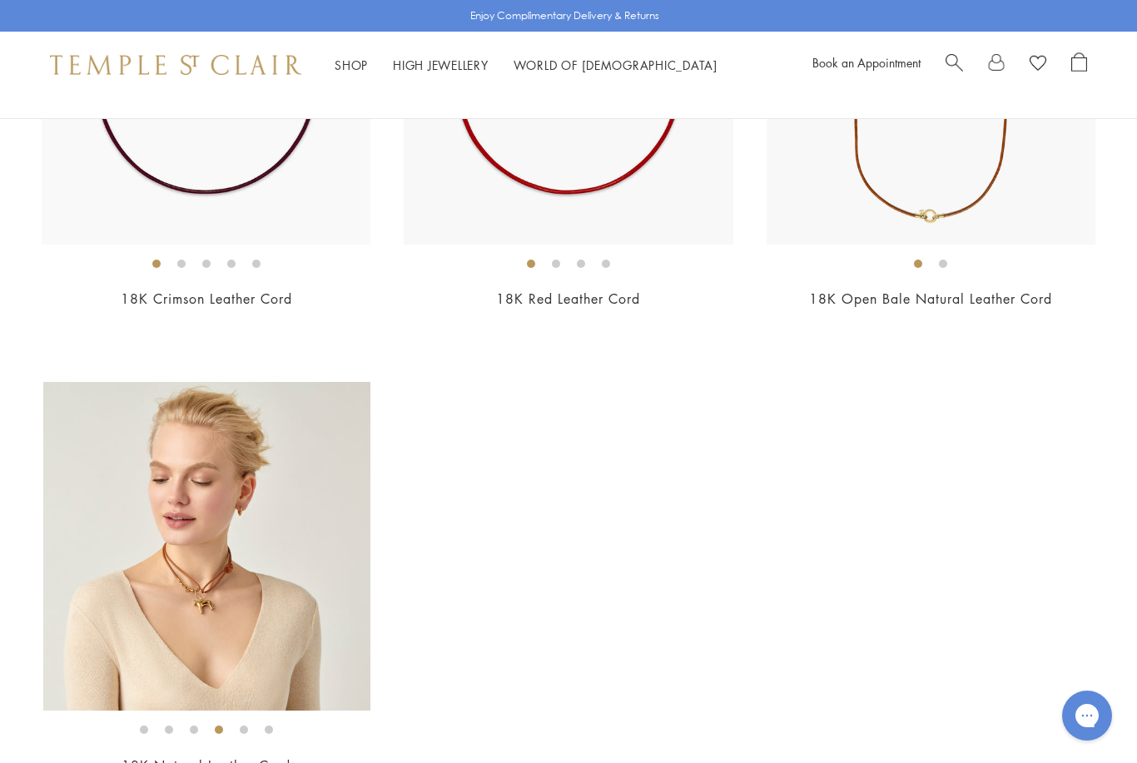
click at [261, 619] on img at bounding box center [207, 546] width 329 height 329
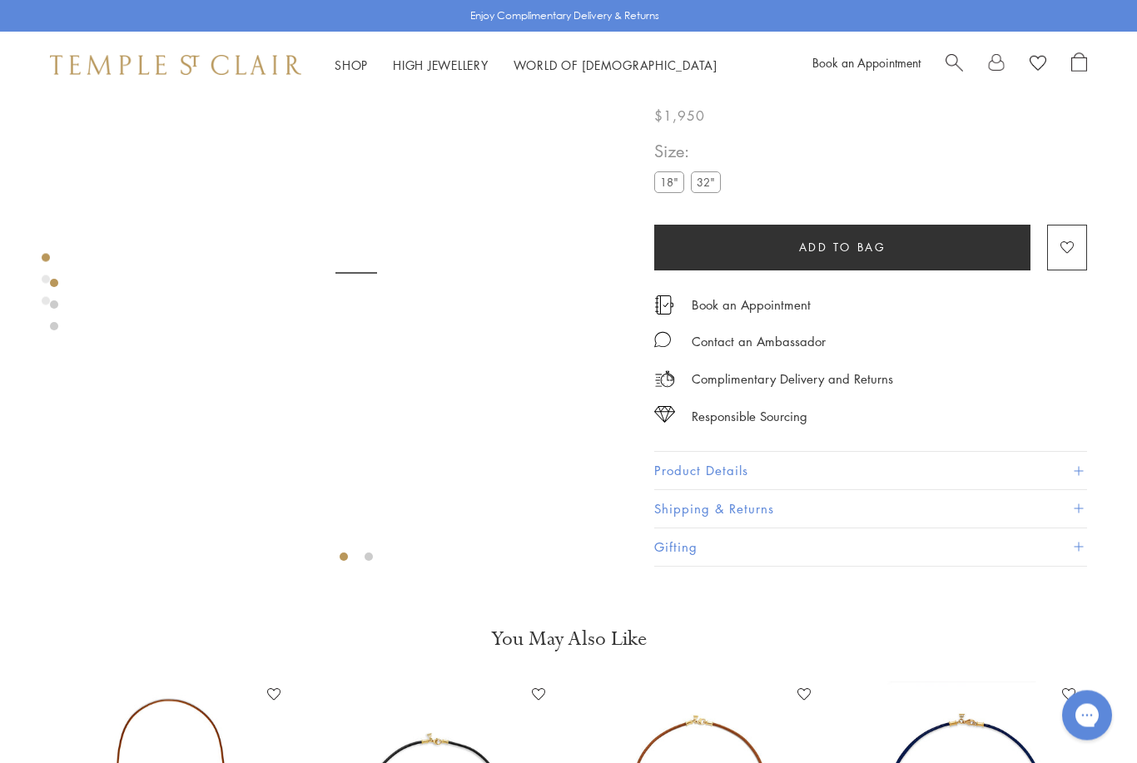
scroll to position [98, 0]
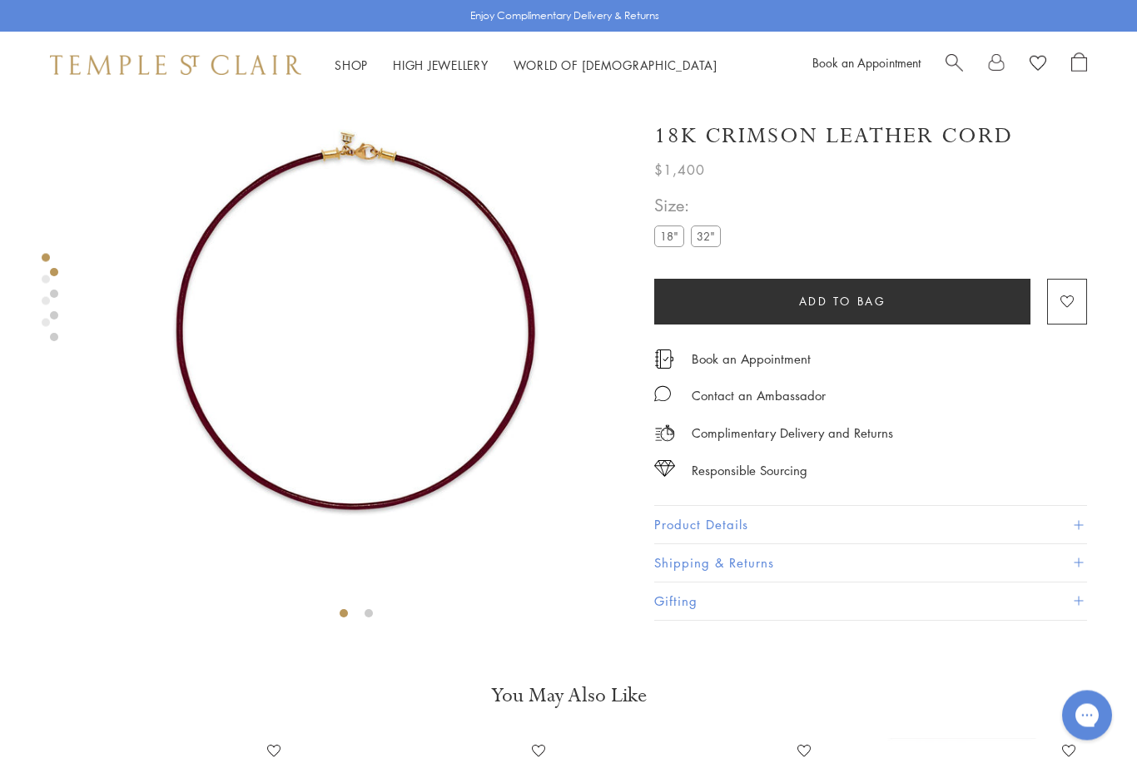
scroll to position [39, 0]
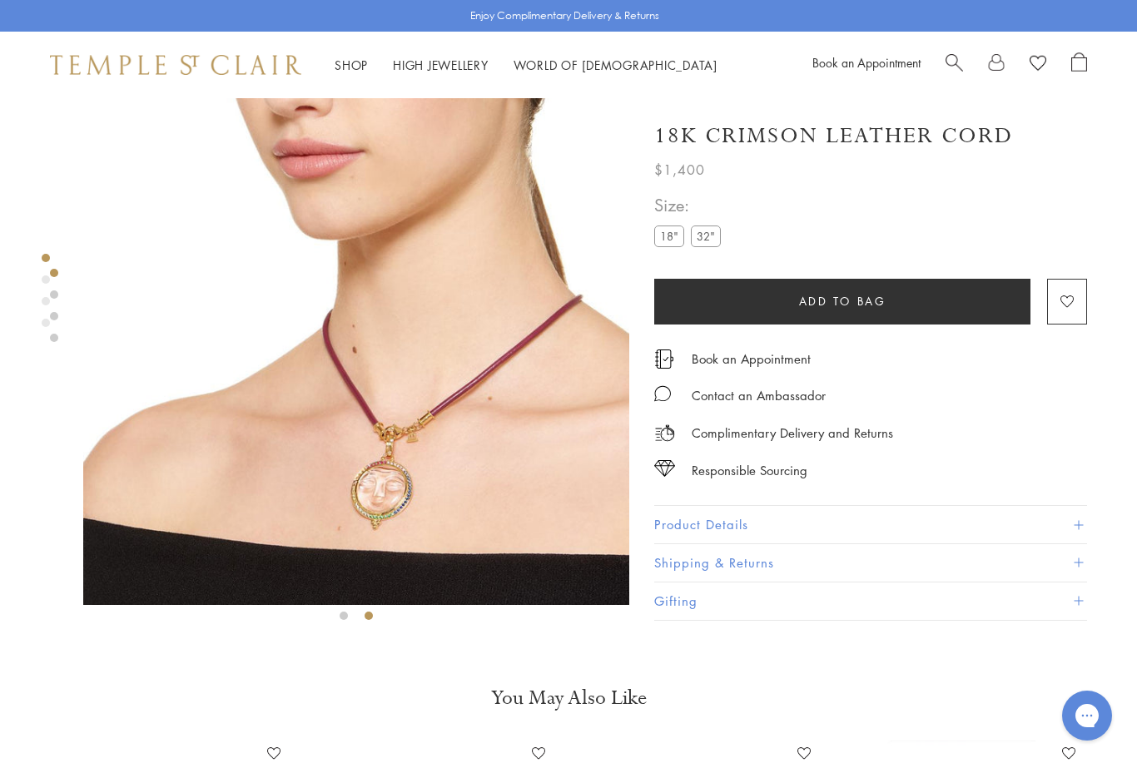
click at [451, 480] on img at bounding box center [356, 332] width 546 height 546
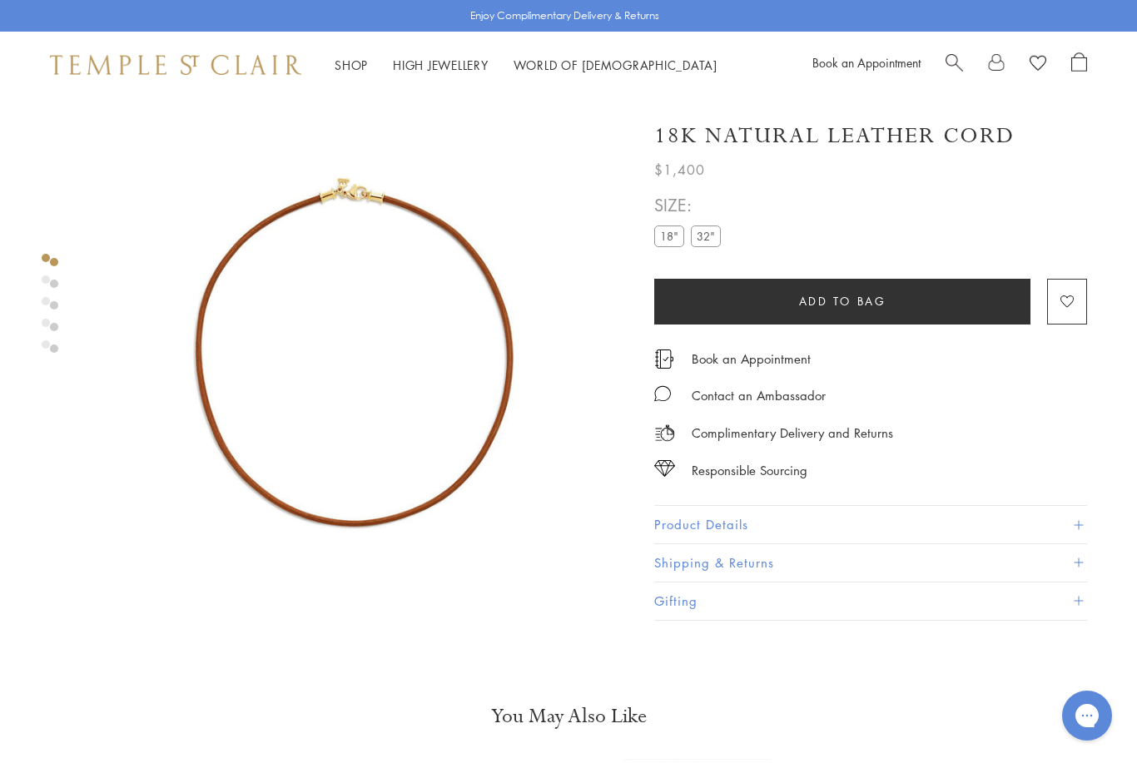
click at [57, 301] on div at bounding box center [54, 305] width 8 height 95
click at [55, 352] on link at bounding box center [54, 349] width 8 height 8
